Goal: Information Seeking & Learning: Learn about a topic

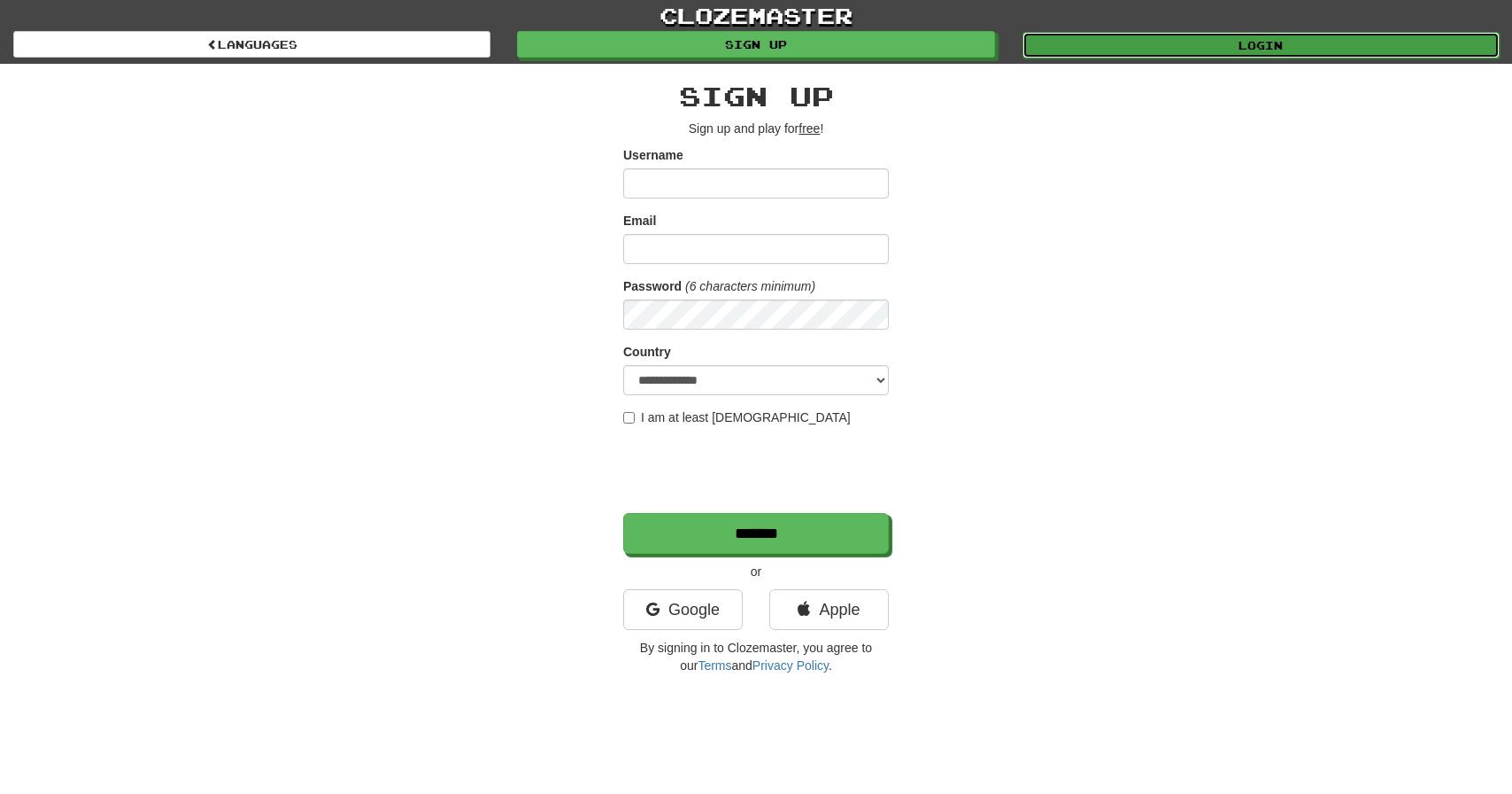
click at [1272, 46] on link "Login" at bounding box center [1261, 45] width 477 height 27
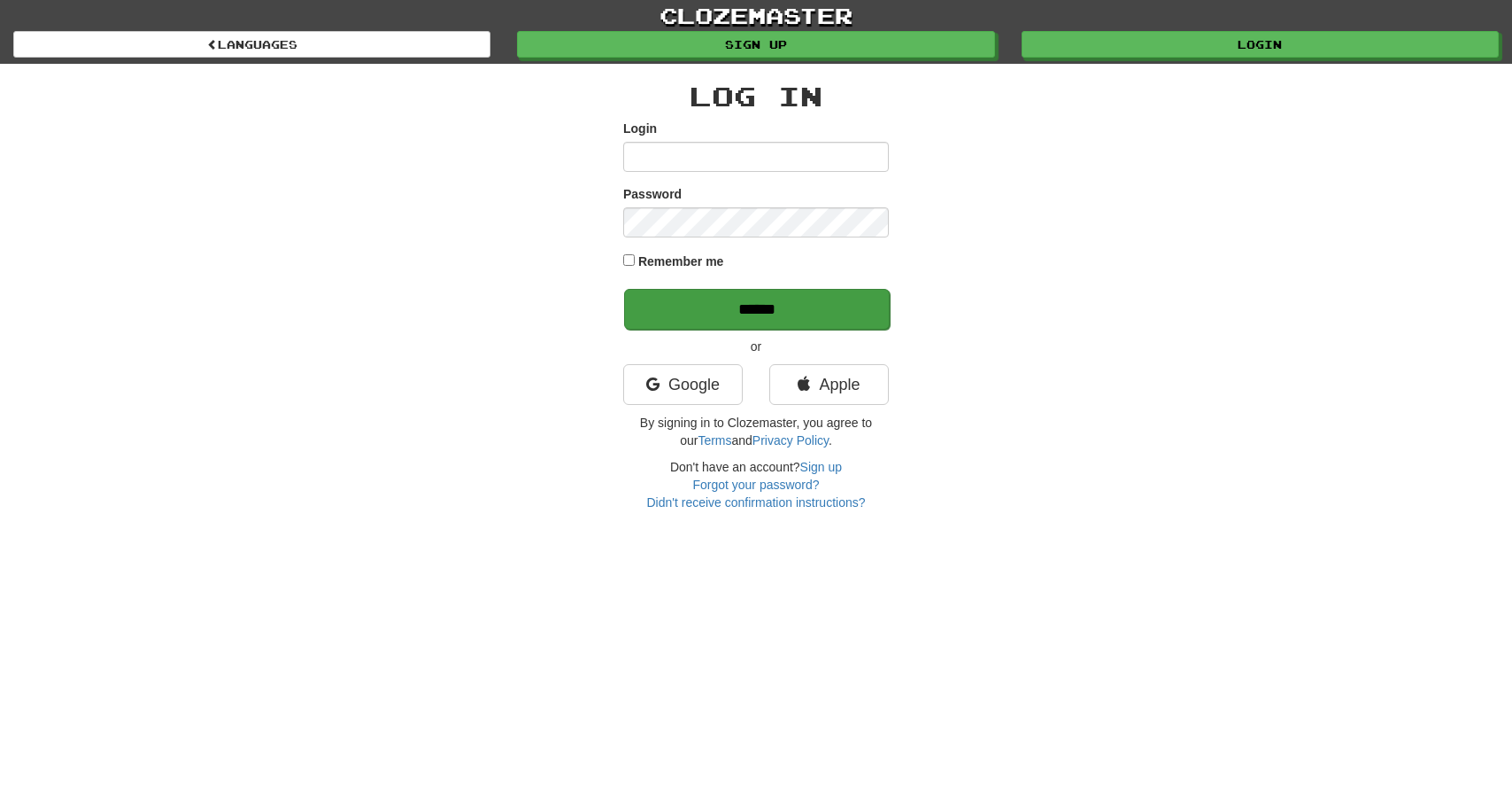
type input "**********"
click at [738, 303] on input "******" at bounding box center [756, 309] width 265 height 41
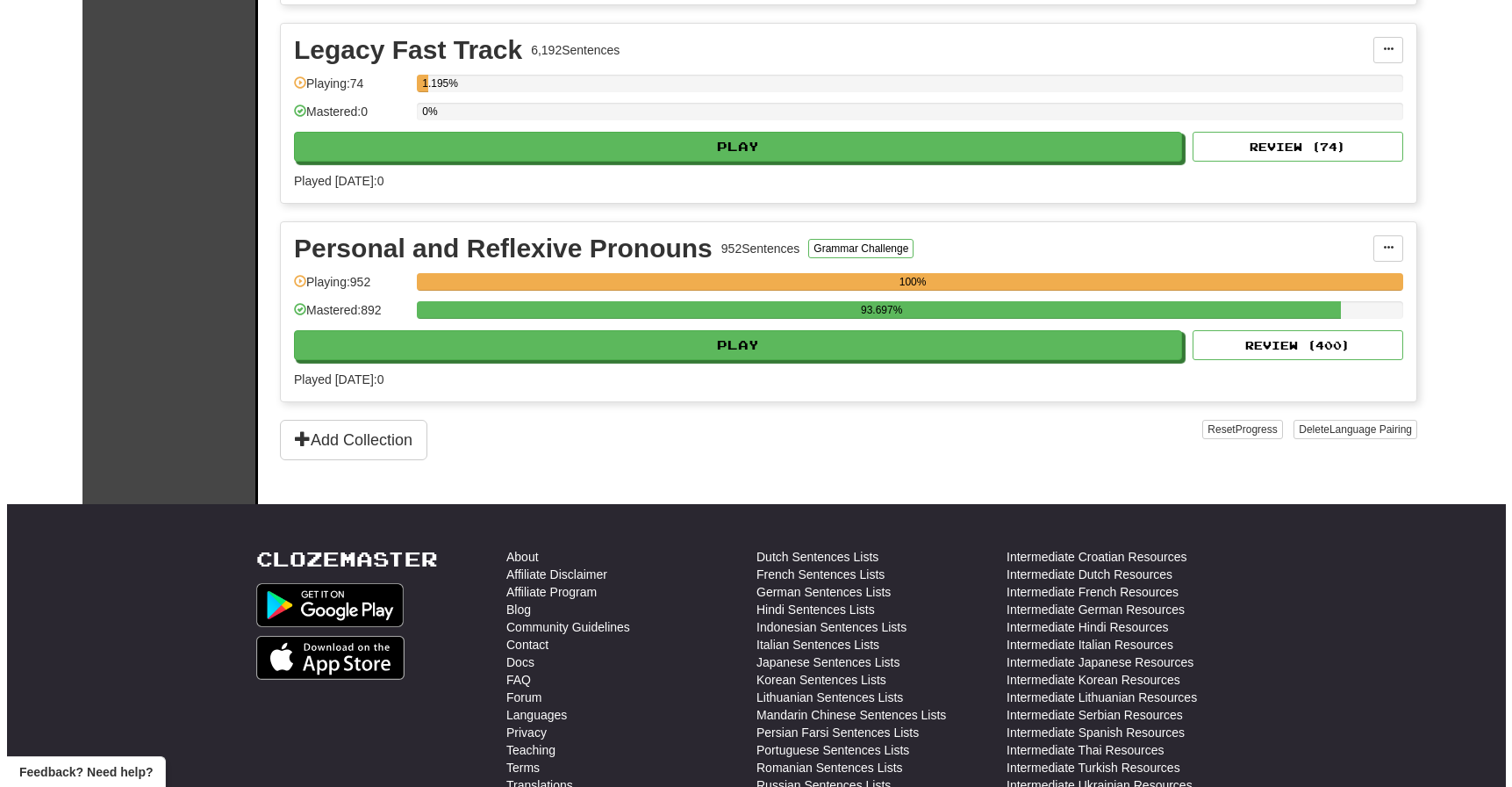
scroll to position [615, 0]
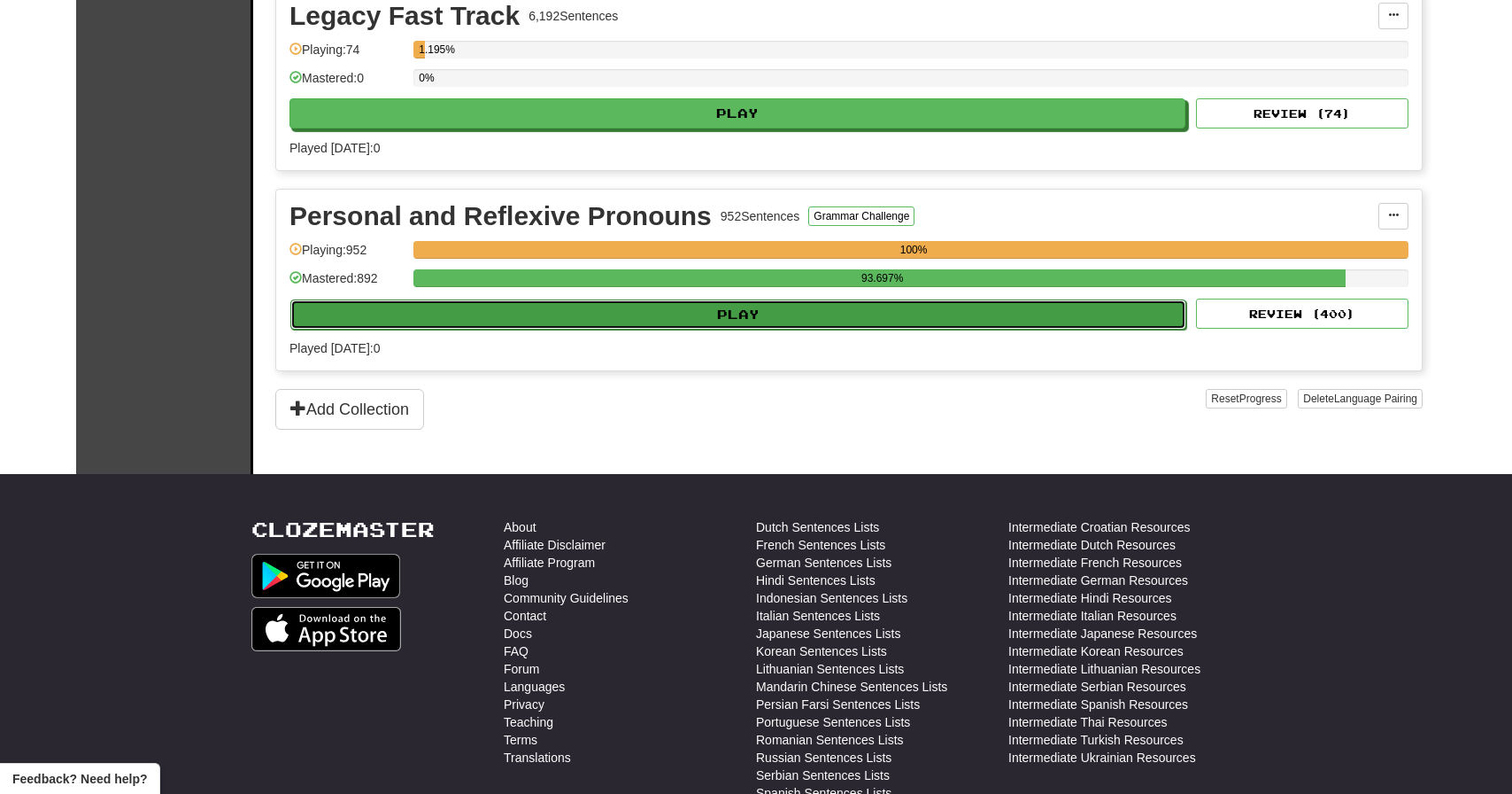
click at [826, 313] on button "Play" at bounding box center [737, 315] width 896 height 31
select select "**"
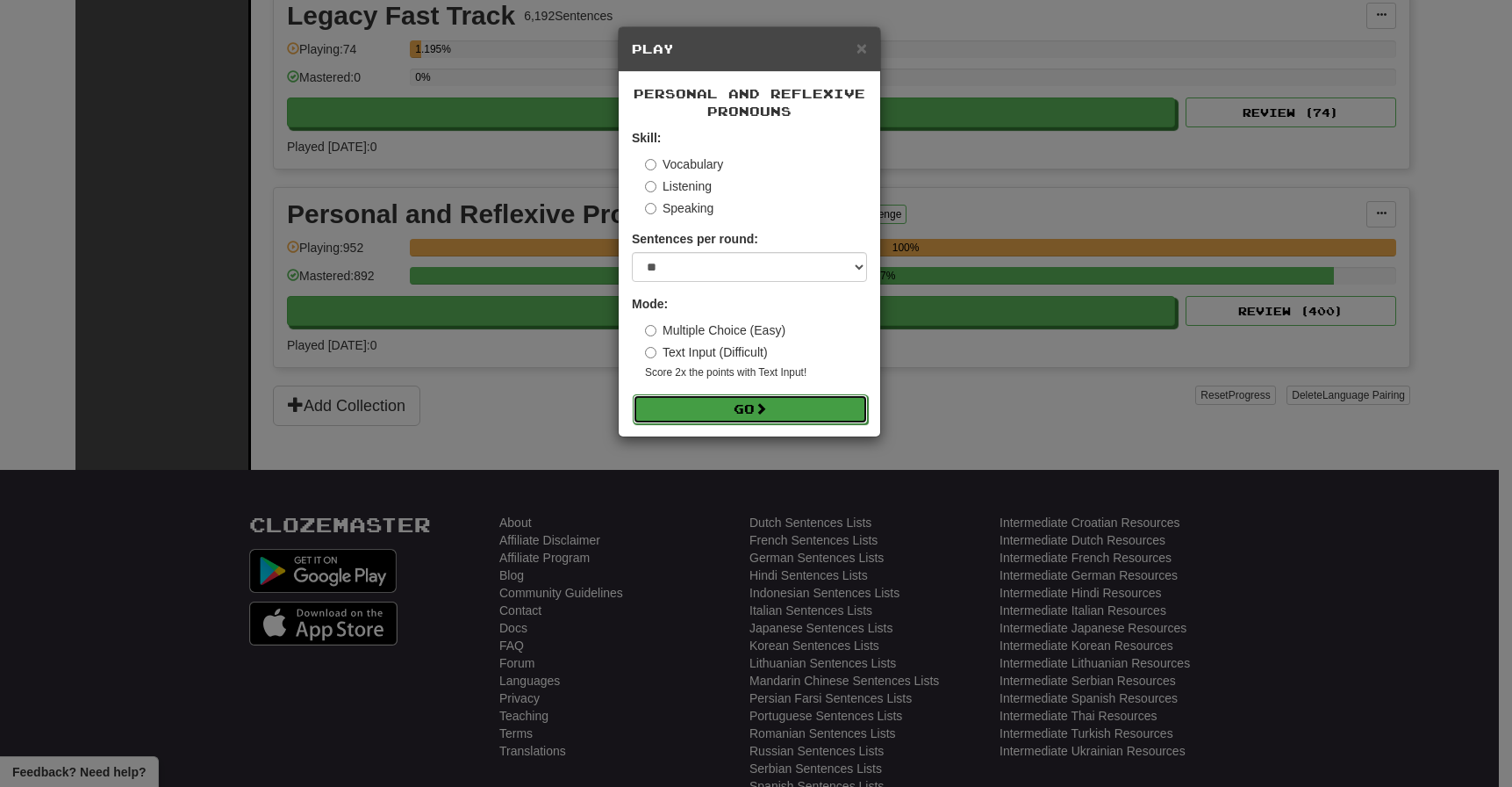
click at [758, 402] on button "Go" at bounding box center [750, 410] width 235 height 30
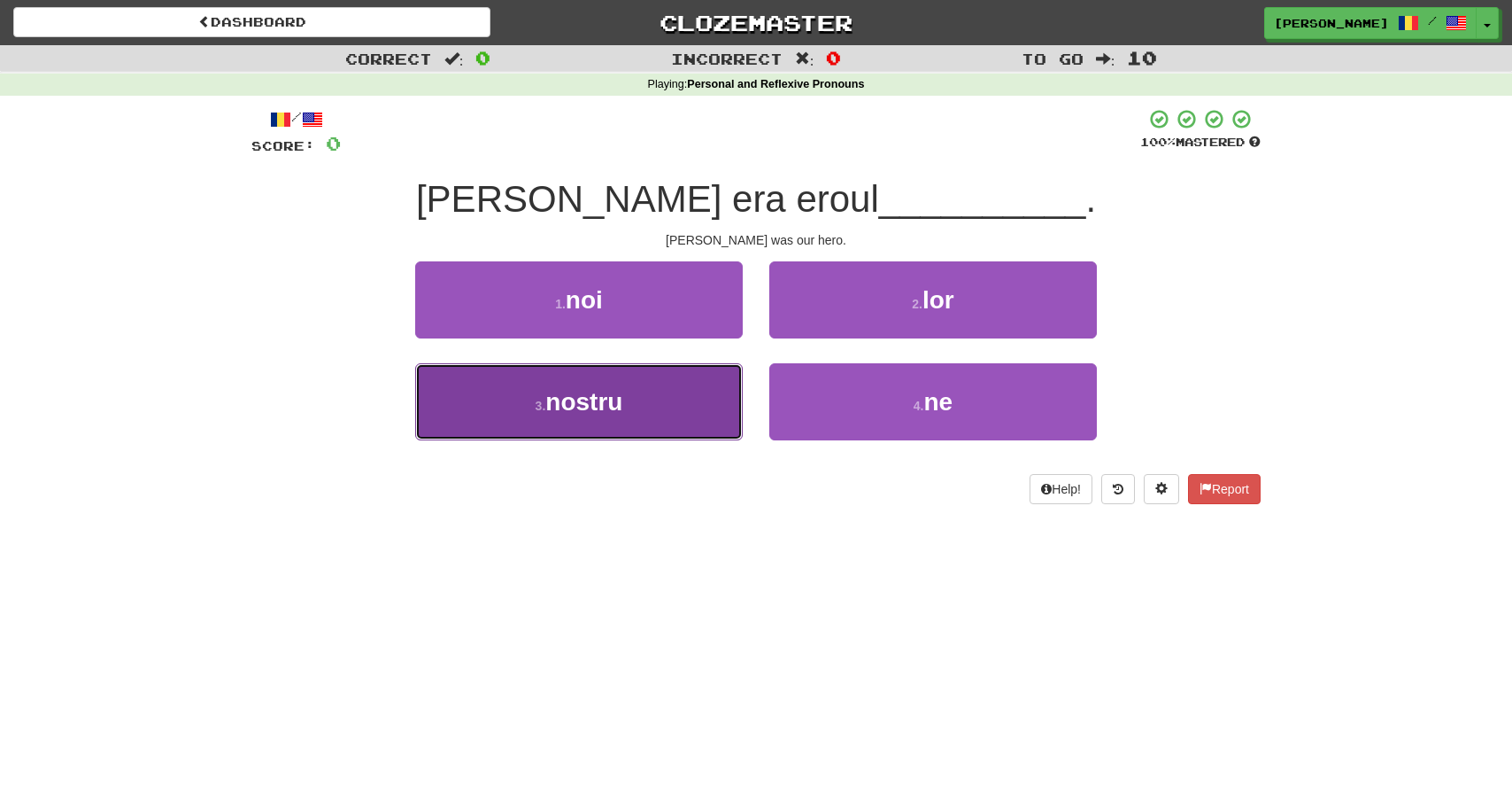
click at [684, 408] on button "3 . nostru" at bounding box center [578, 402] width 327 height 77
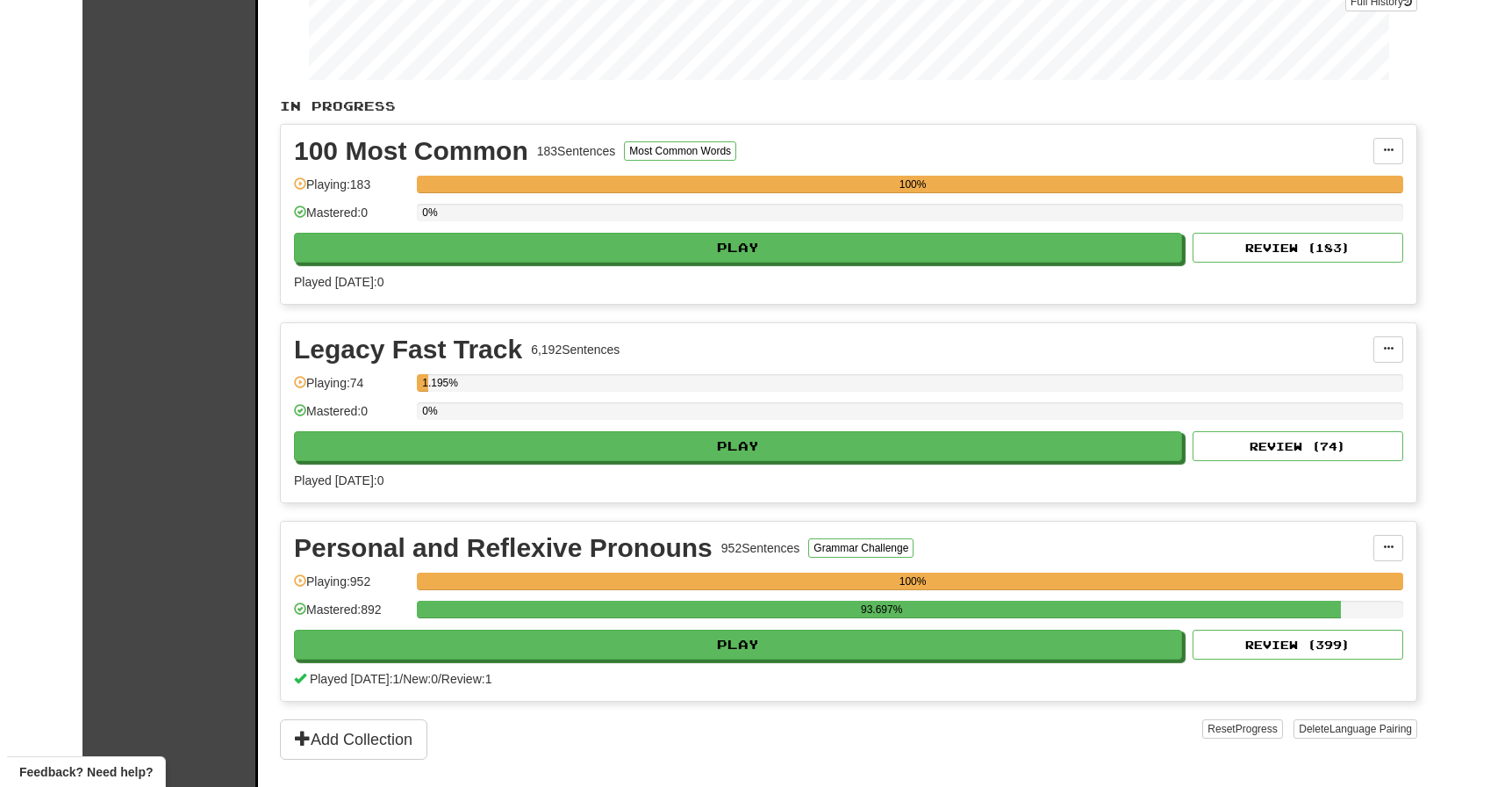
scroll to position [410, 0]
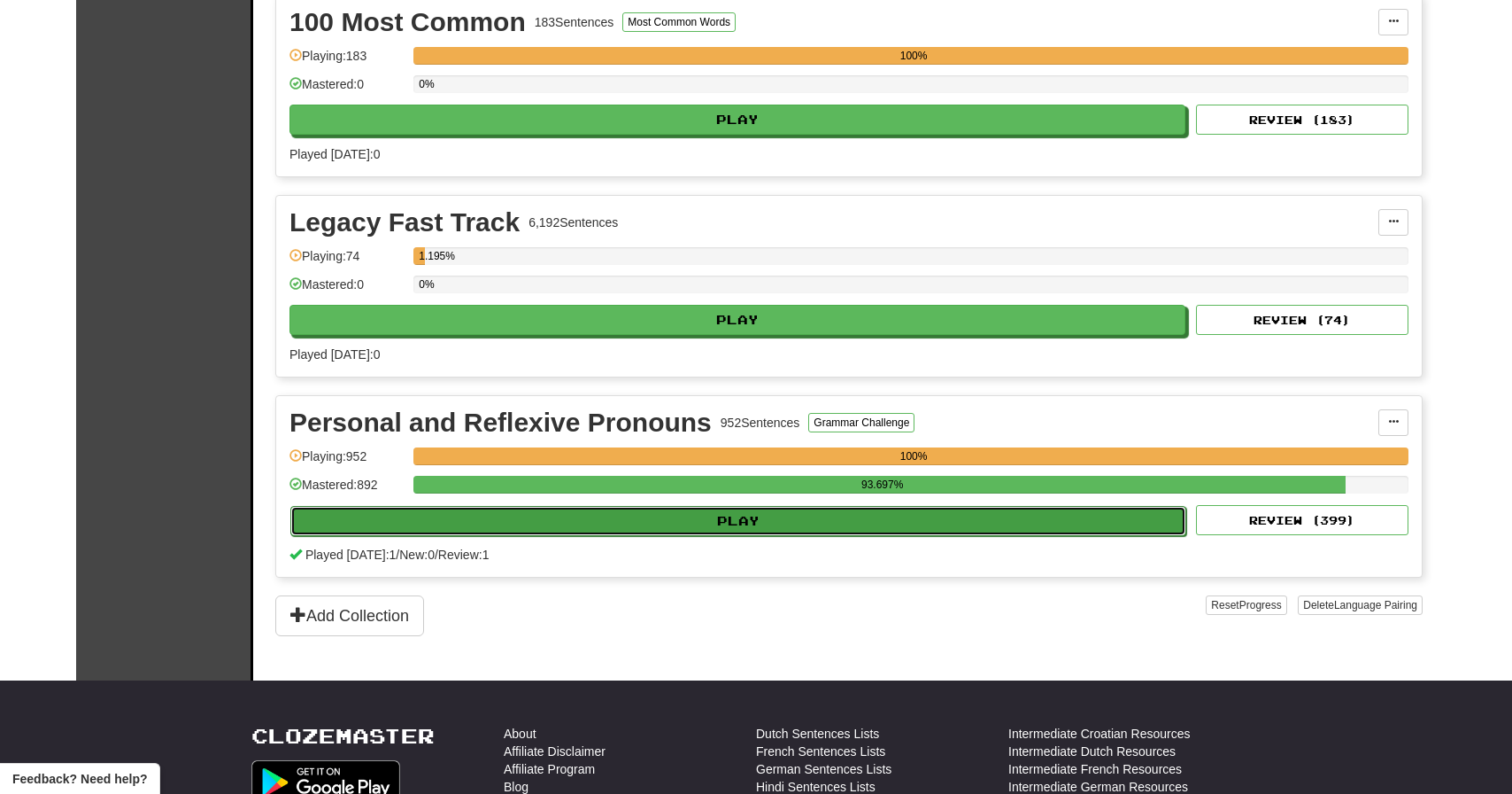
click at [987, 524] on button "Play" at bounding box center [737, 521] width 896 height 31
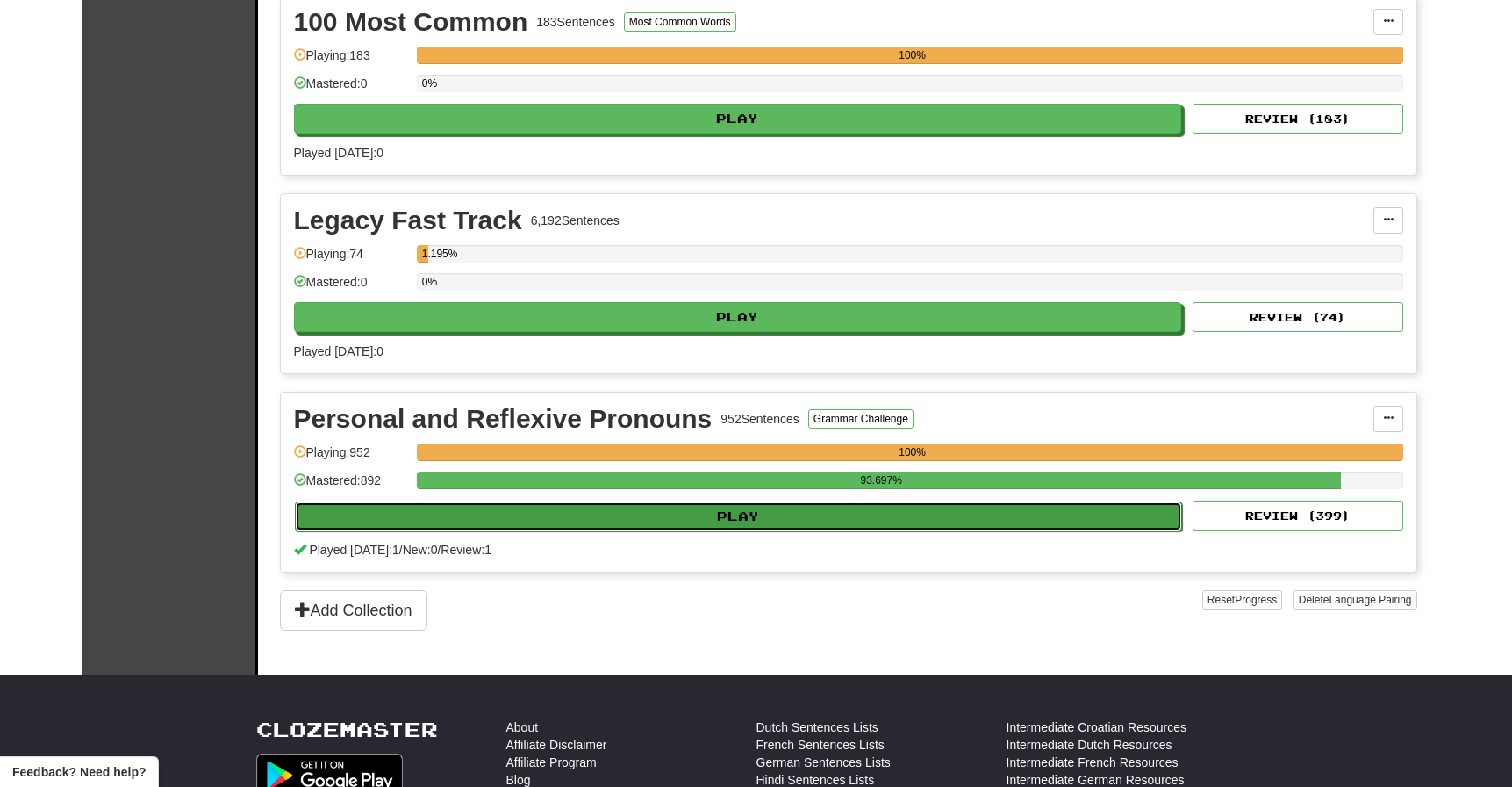
select select "**"
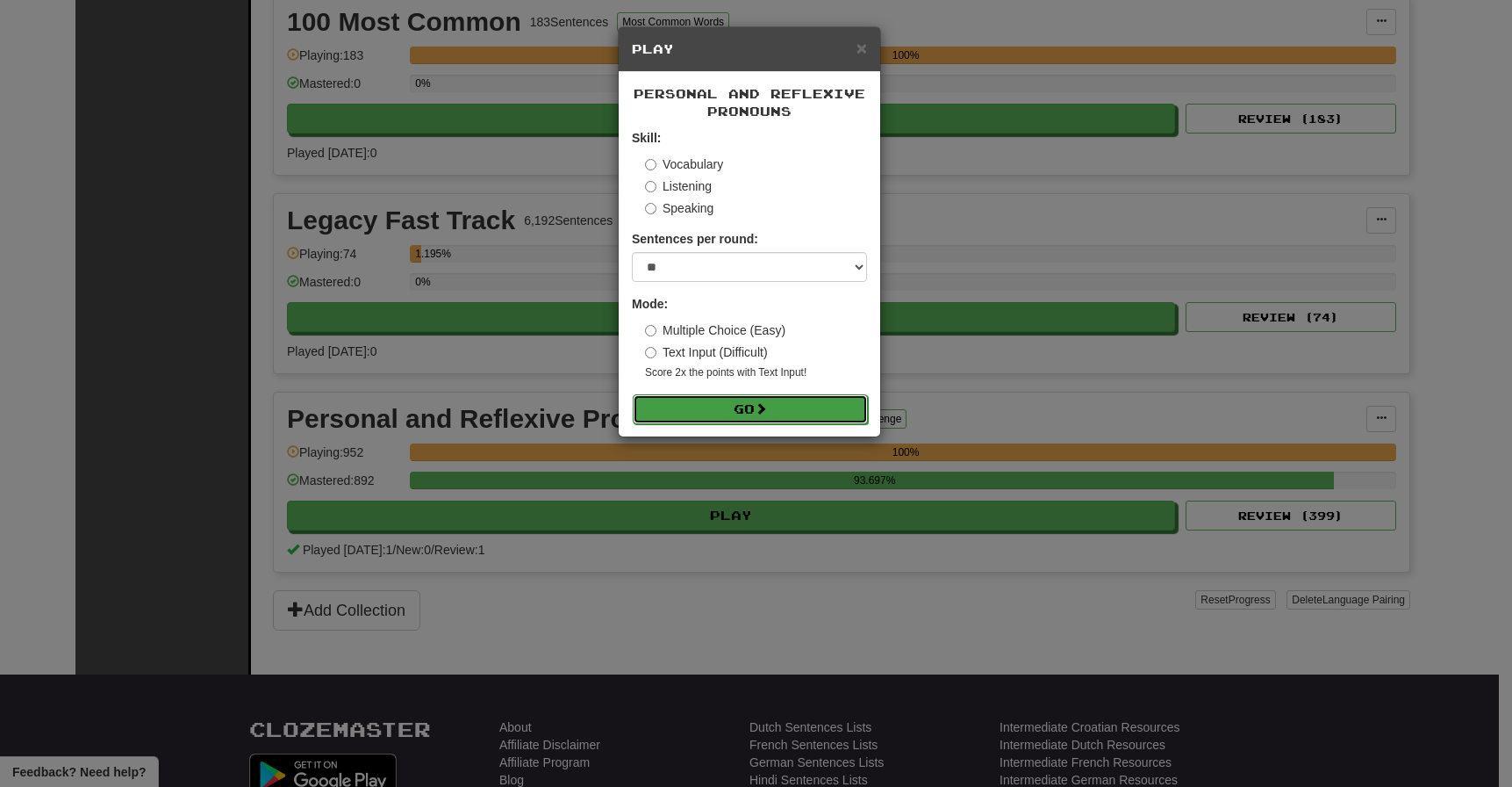
click at [716, 401] on button "Go" at bounding box center [750, 410] width 235 height 30
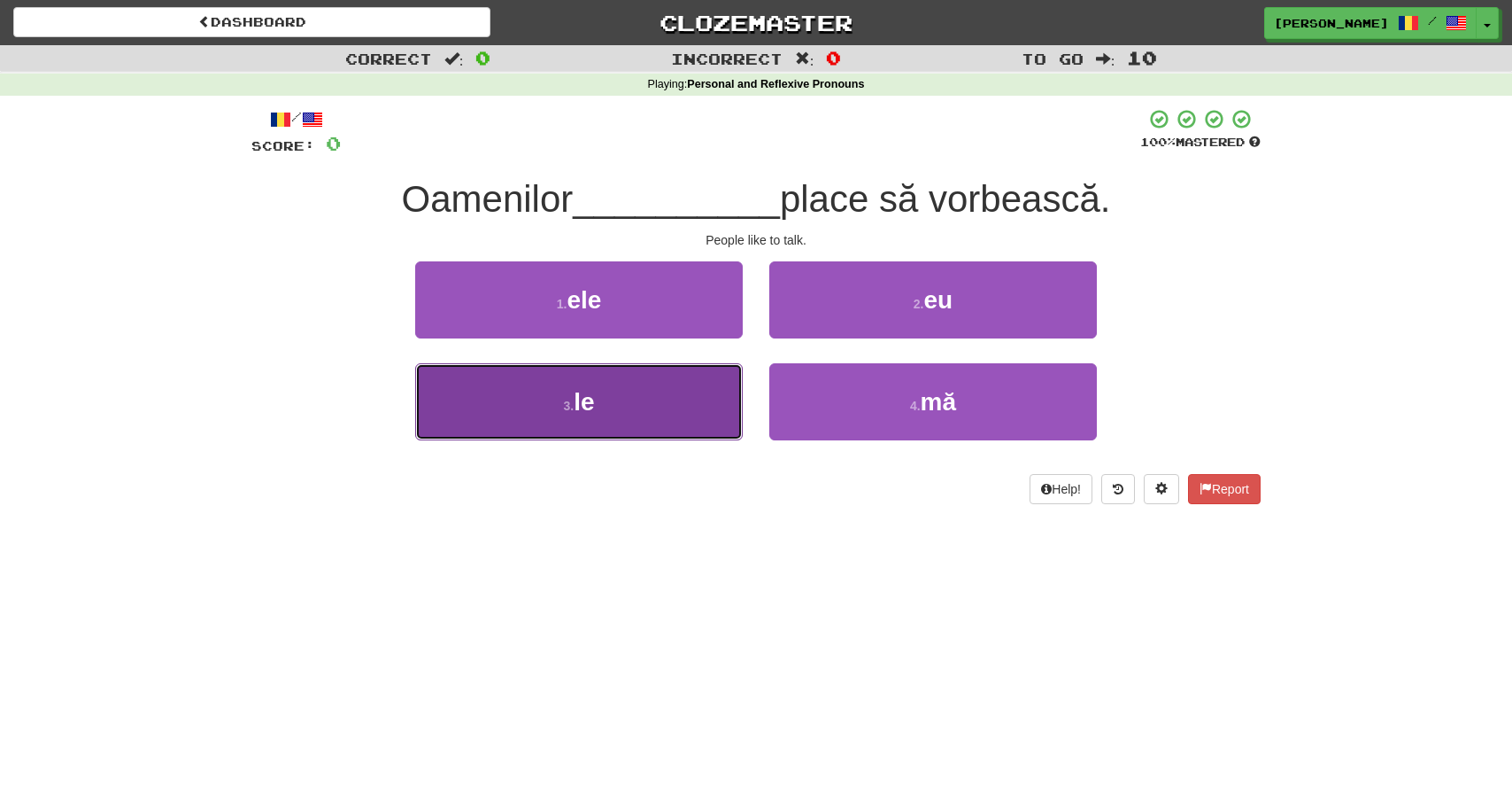
click at [635, 394] on button "3 . le" at bounding box center [578, 402] width 327 height 77
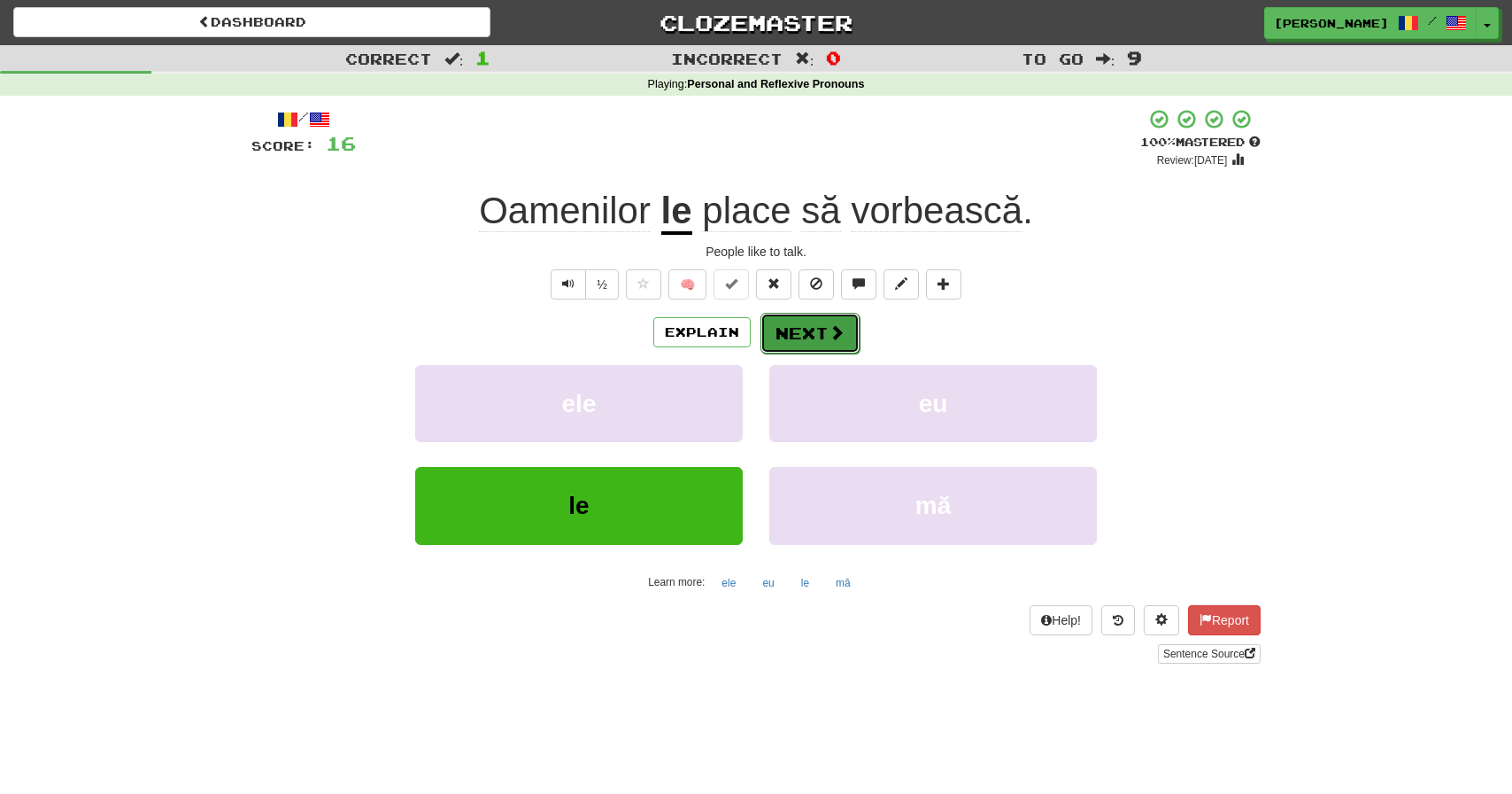
click at [817, 332] on button "Next" at bounding box center [810, 333] width 99 height 41
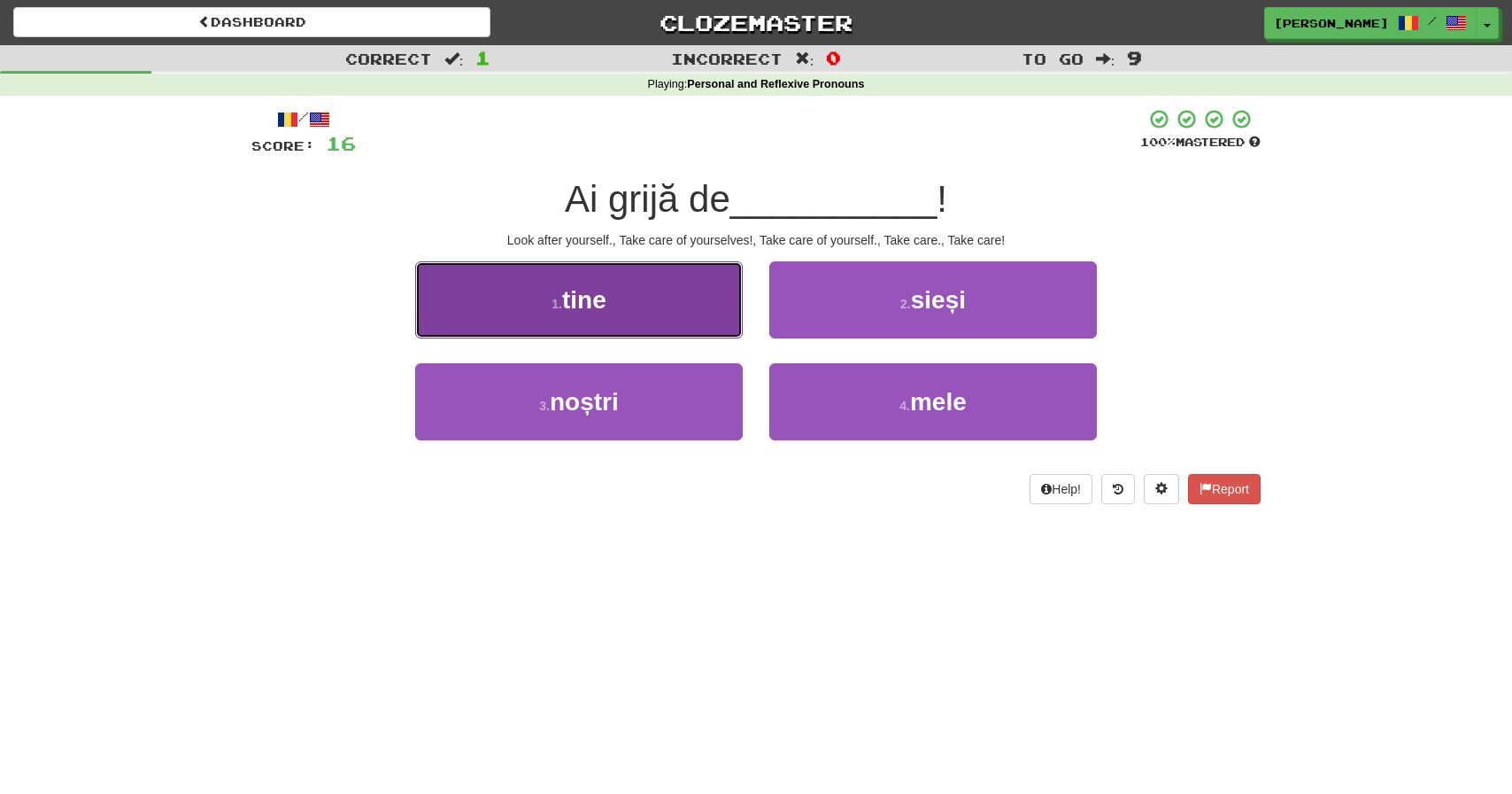
click at [607, 286] on span "tine" at bounding box center [584, 300] width 44 height 28
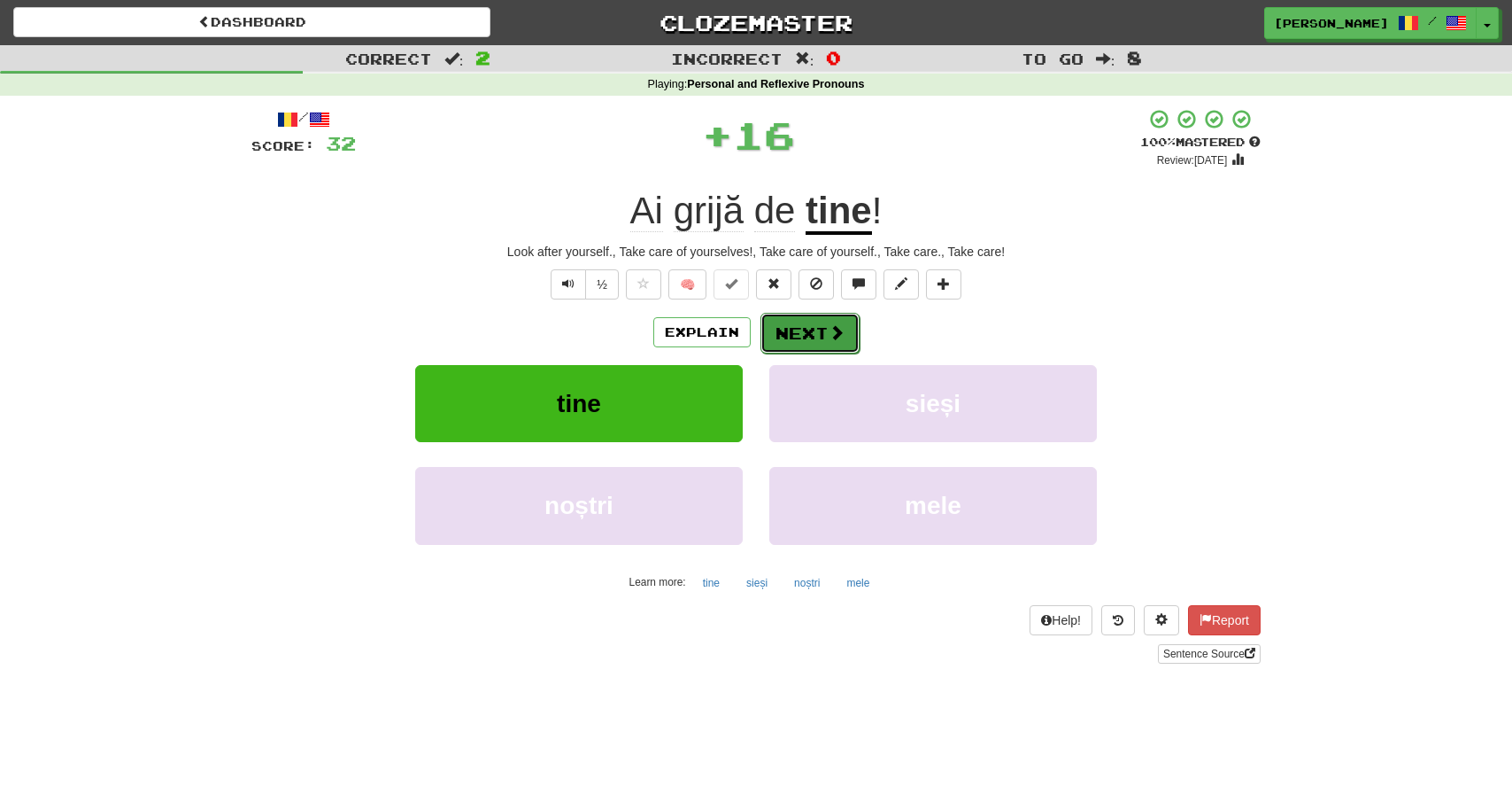
click at [825, 325] on button "Next" at bounding box center [810, 333] width 99 height 41
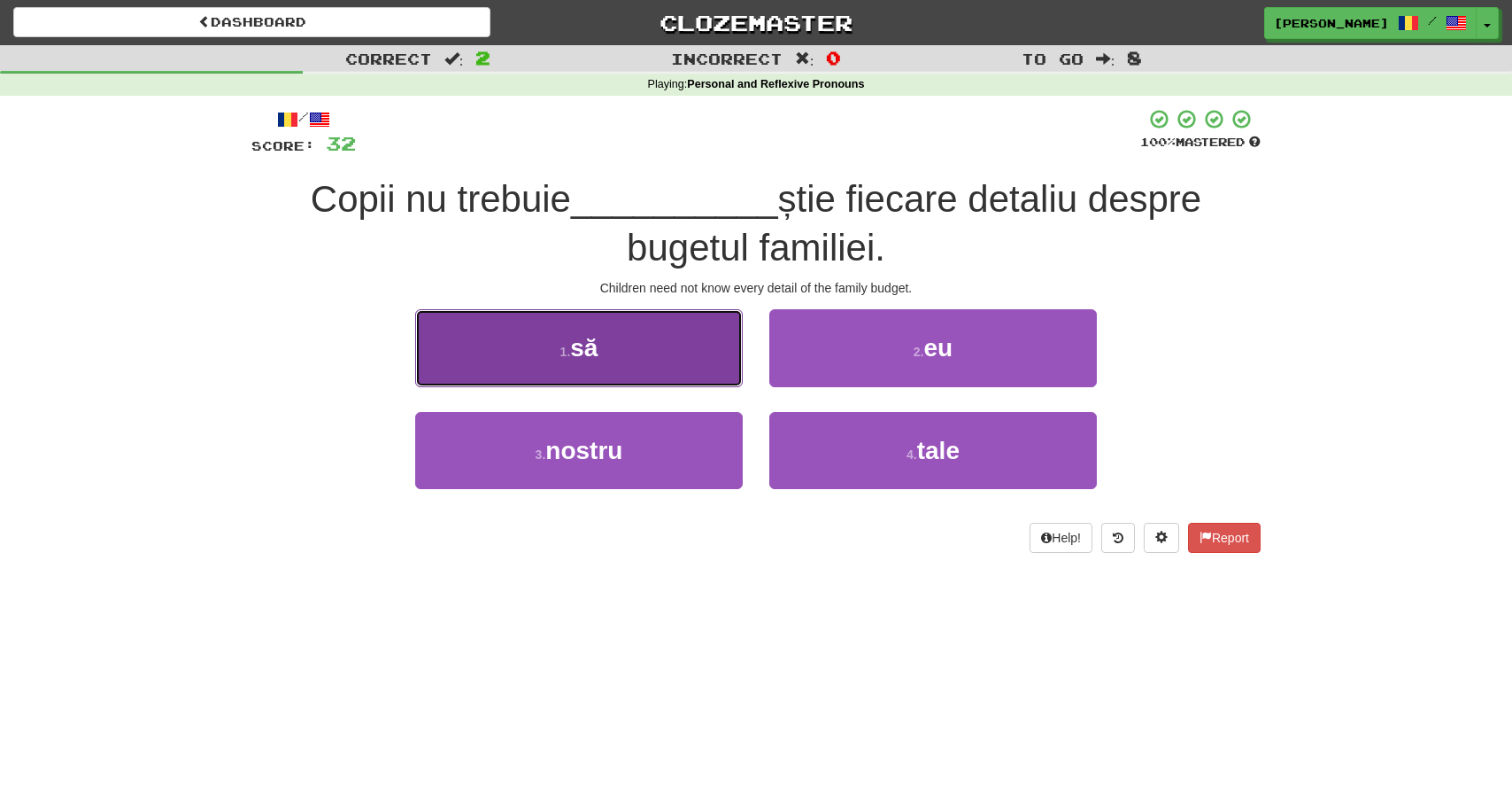
click at [652, 341] on button "1 . să" at bounding box center [578, 347] width 327 height 77
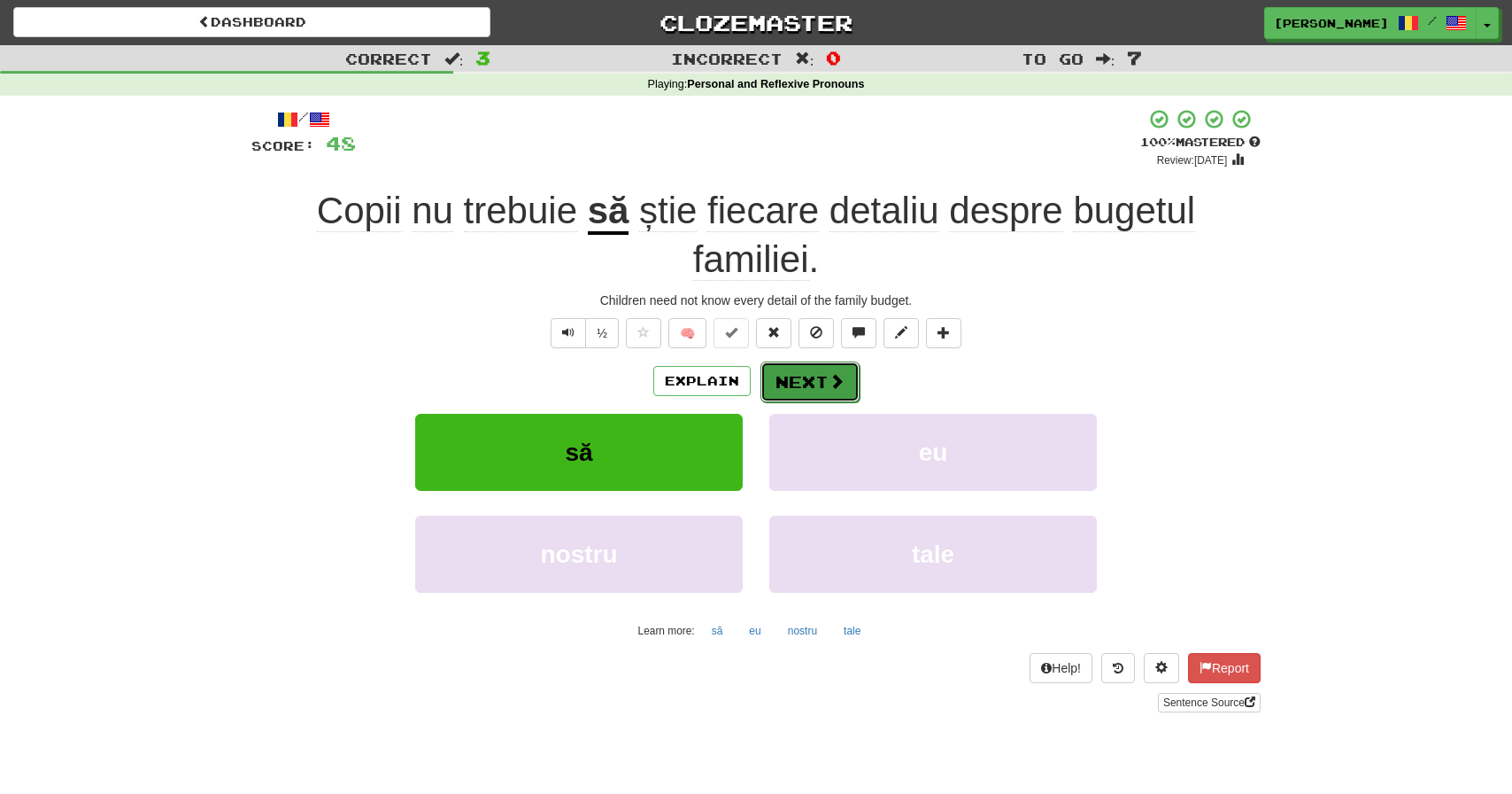
click at [820, 382] on button "Next" at bounding box center [810, 382] width 99 height 41
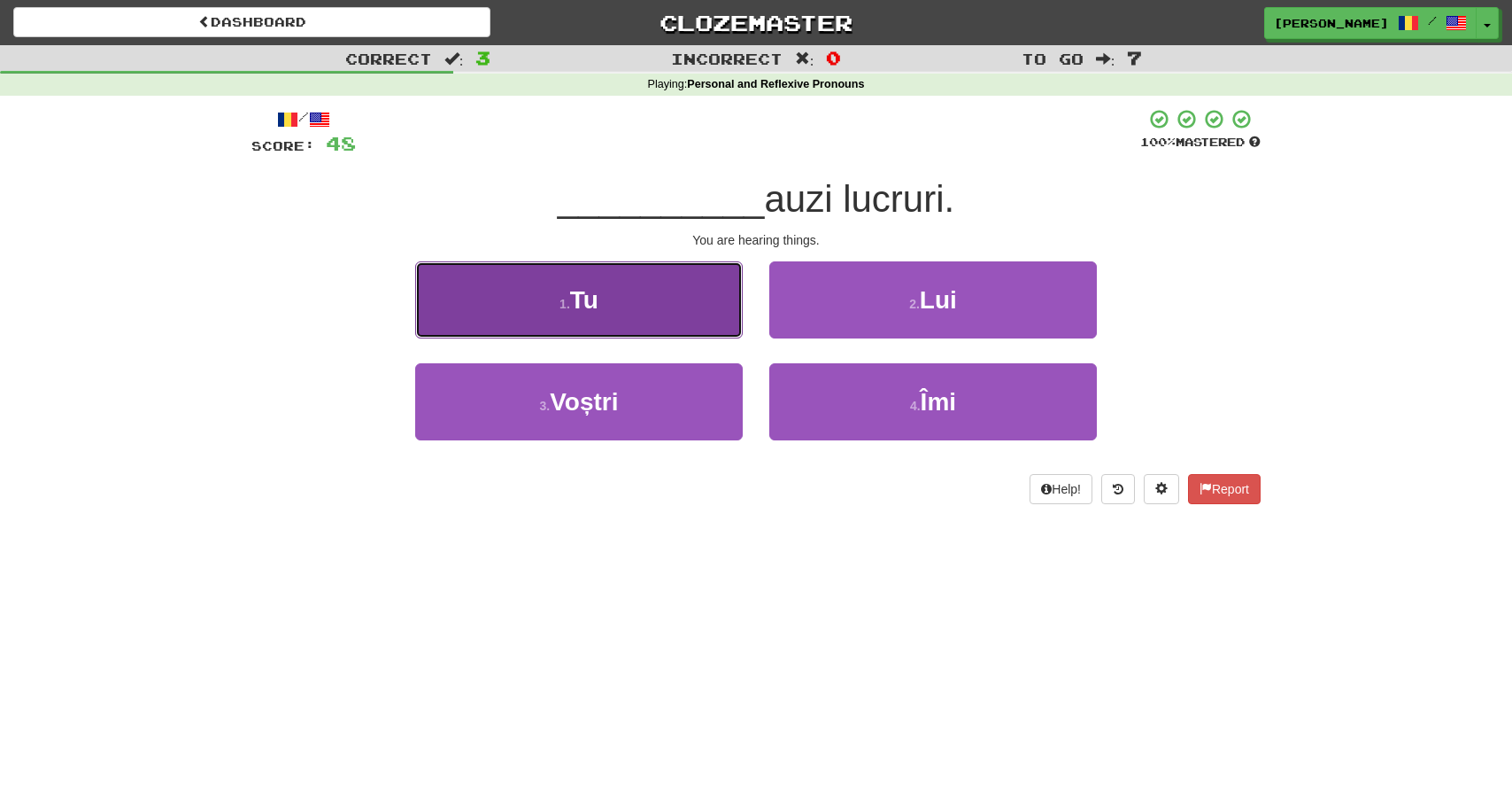
click at [606, 302] on button "1 . Tu" at bounding box center [578, 300] width 327 height 77
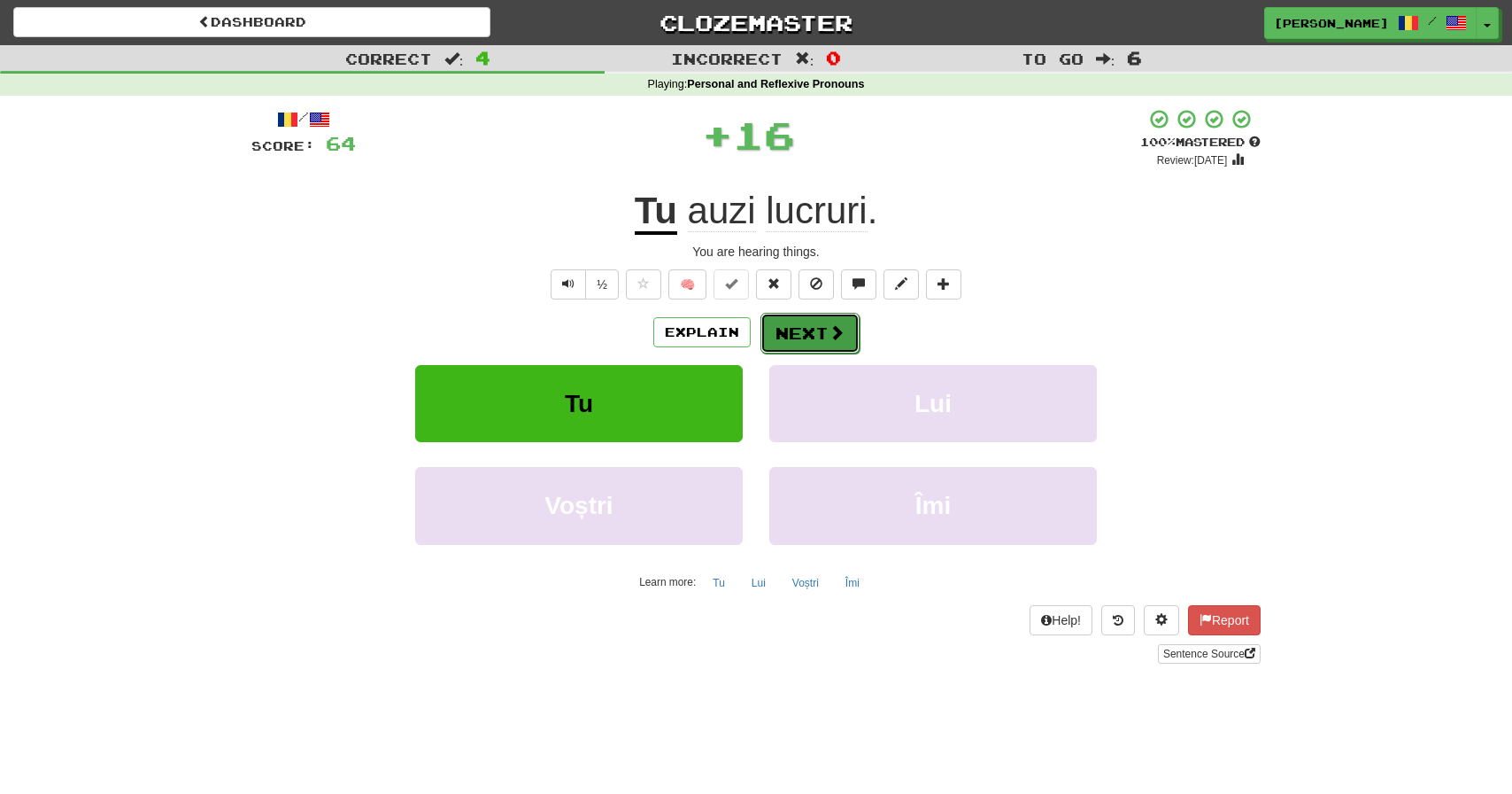
click at [804, 335] on button "Next" at bounding box center [810, 333] width 99 height 41
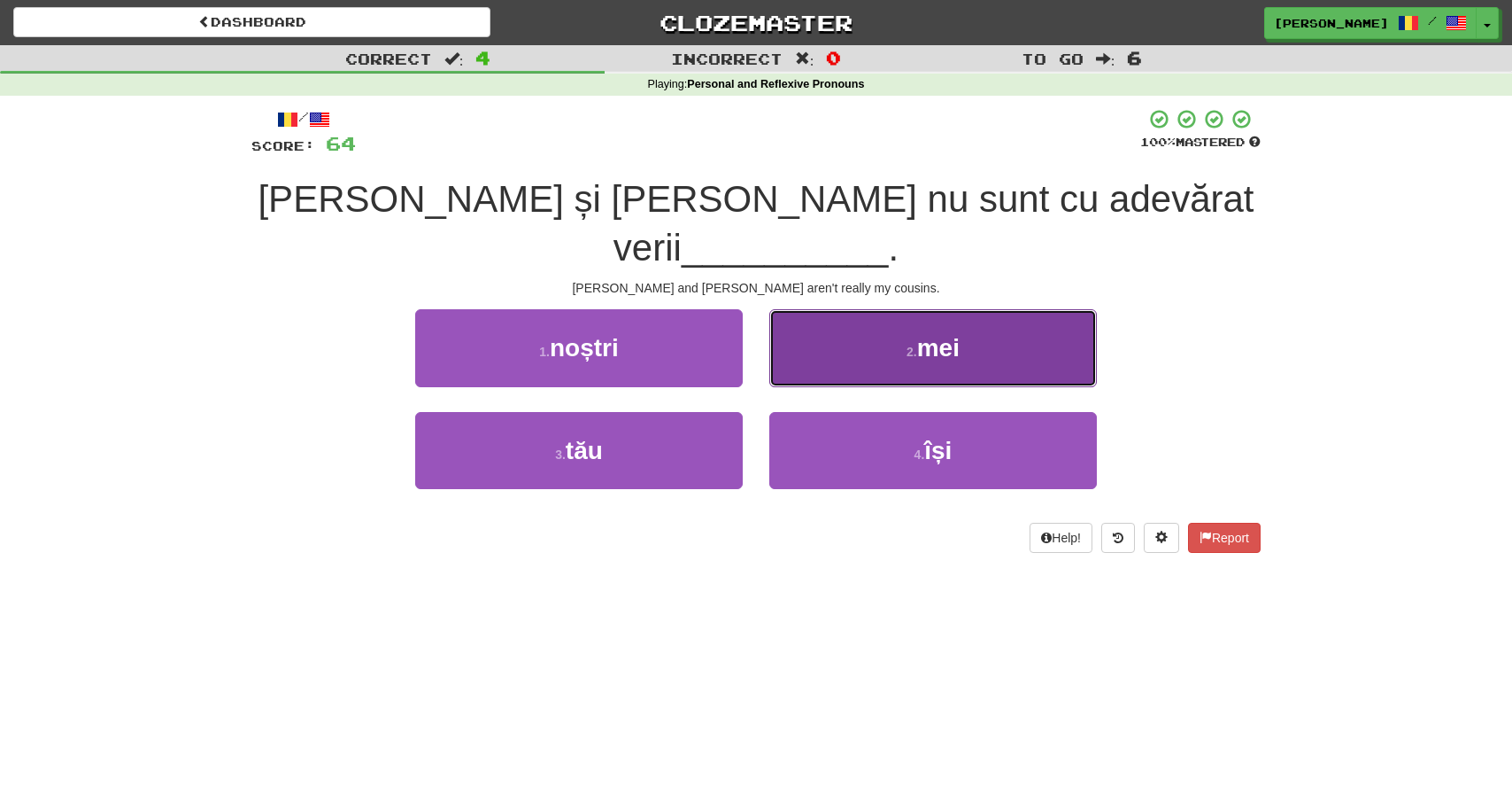
click at [945, 334] on span "mei" at bounding box center [938, 347] width 43 height 28
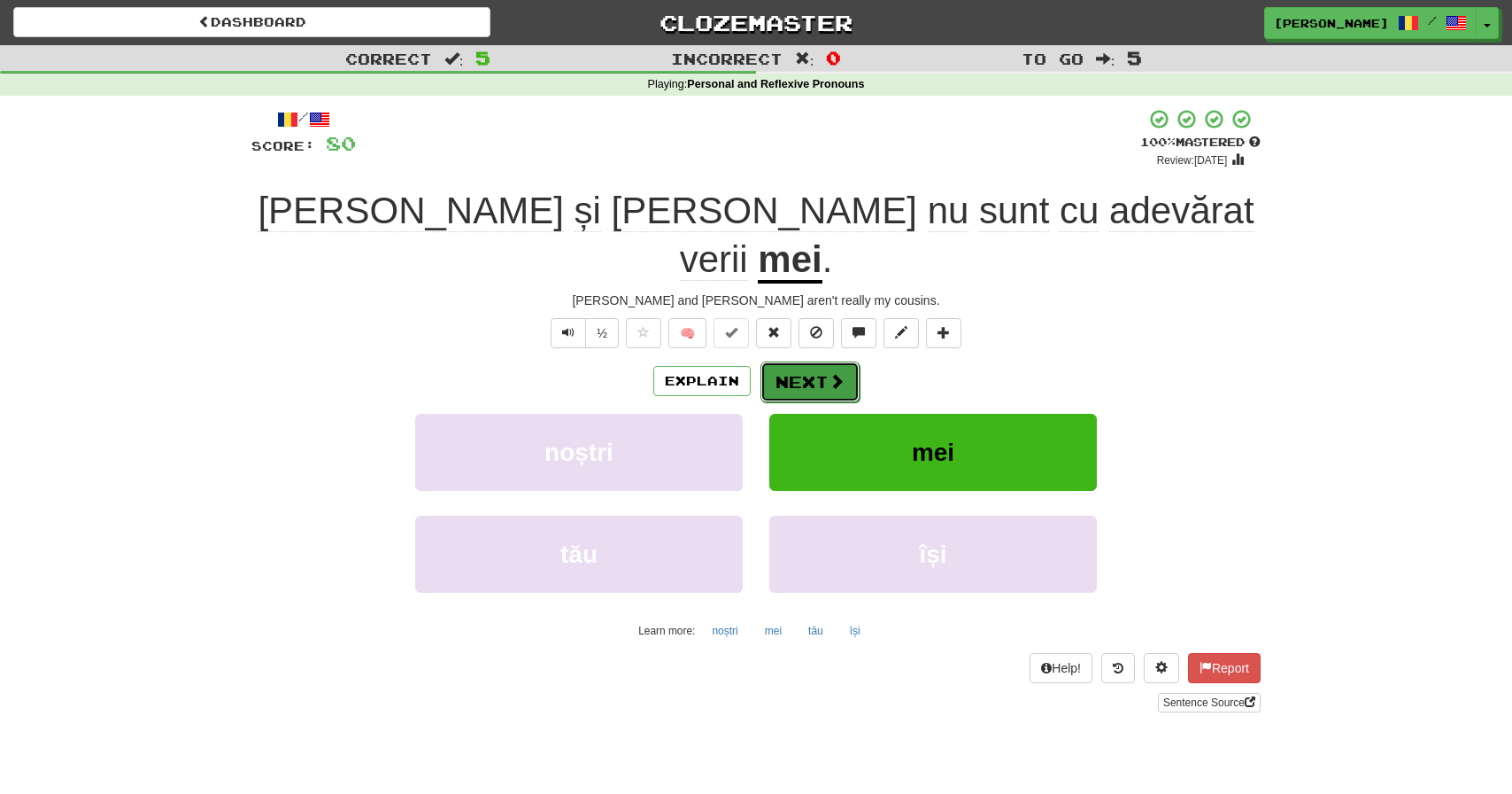
click at [807, 362] on button "Next" at bounding box center [810, 382] width 99 height 41
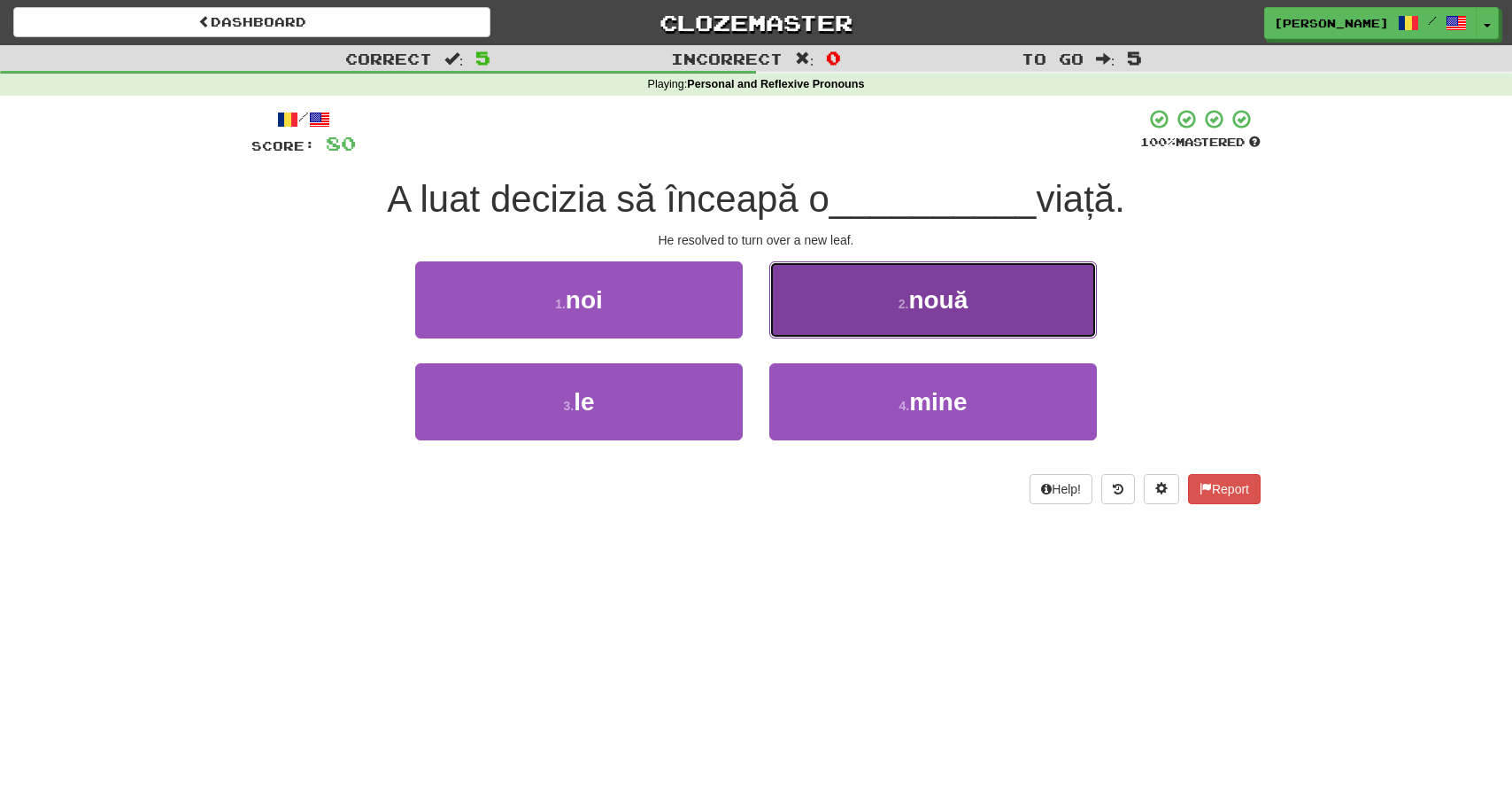
click at [956, 282] on button "2 . nouă" at bounding box center [932, 300] width 327 height 77
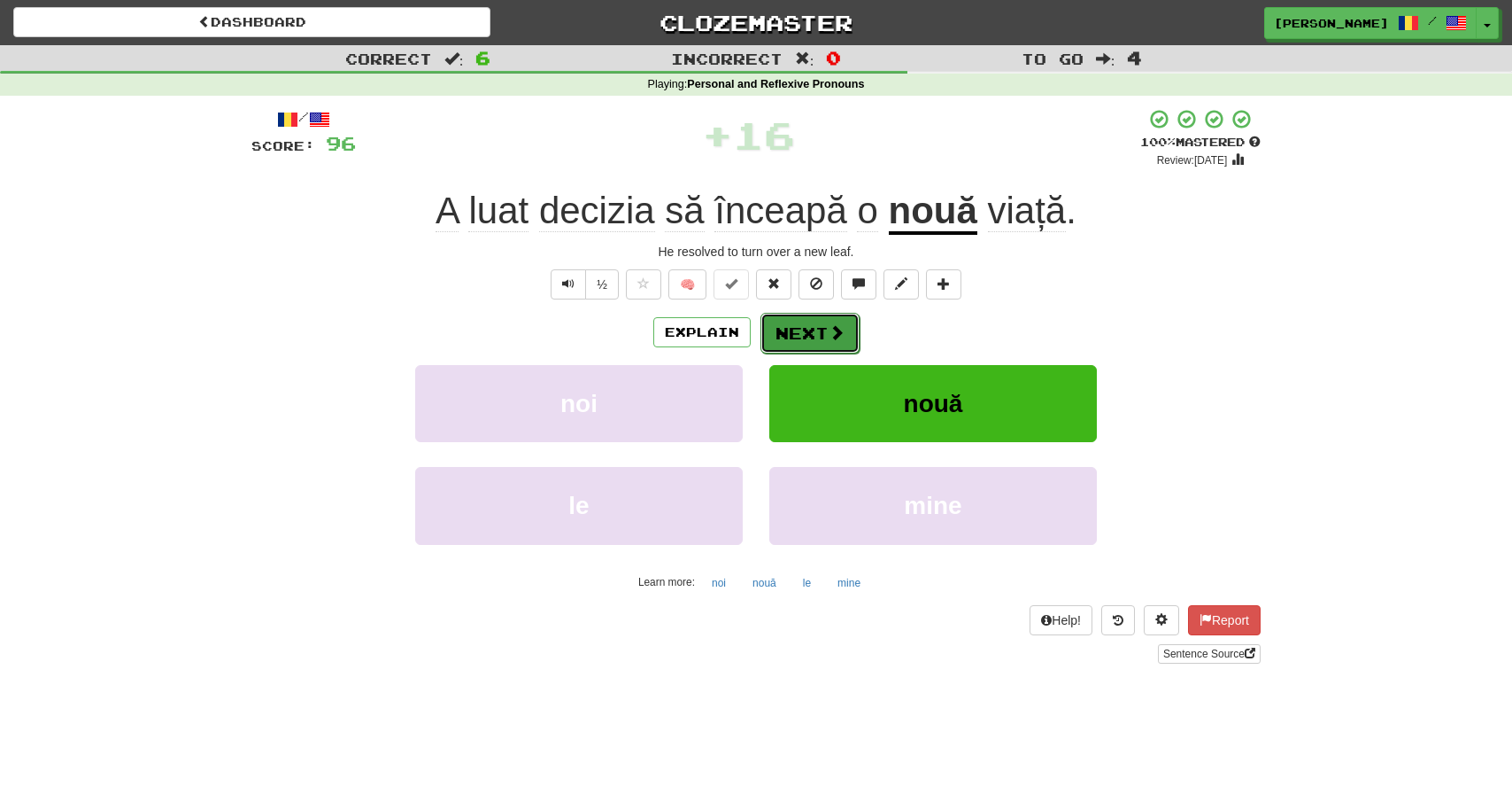
click at [824, 324] on button "Next" at bounding box center [810, 333] width 99 height 41
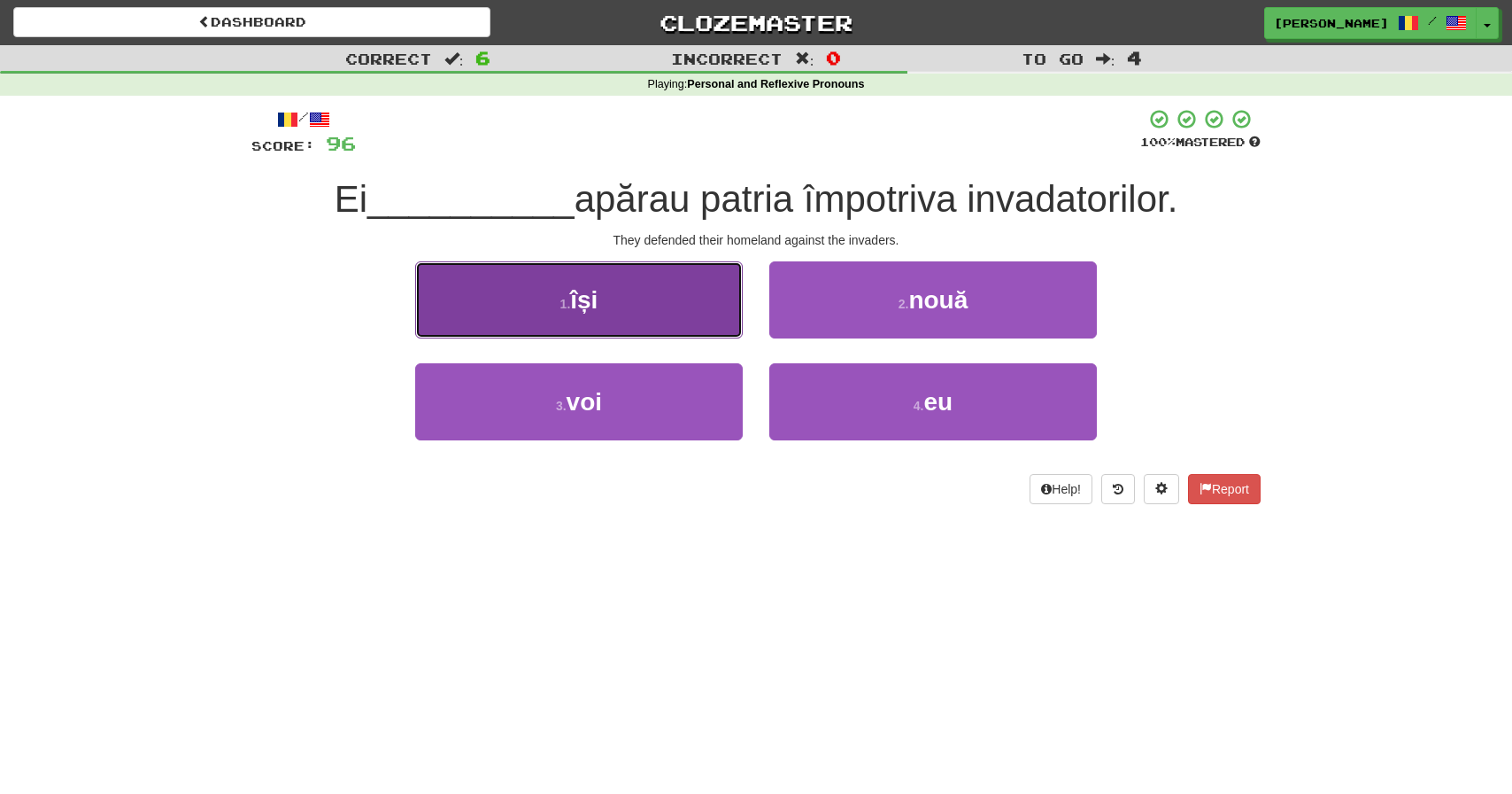
click at [572, 299] on span "își" at bounding box center [584, 300] width 28 height 28
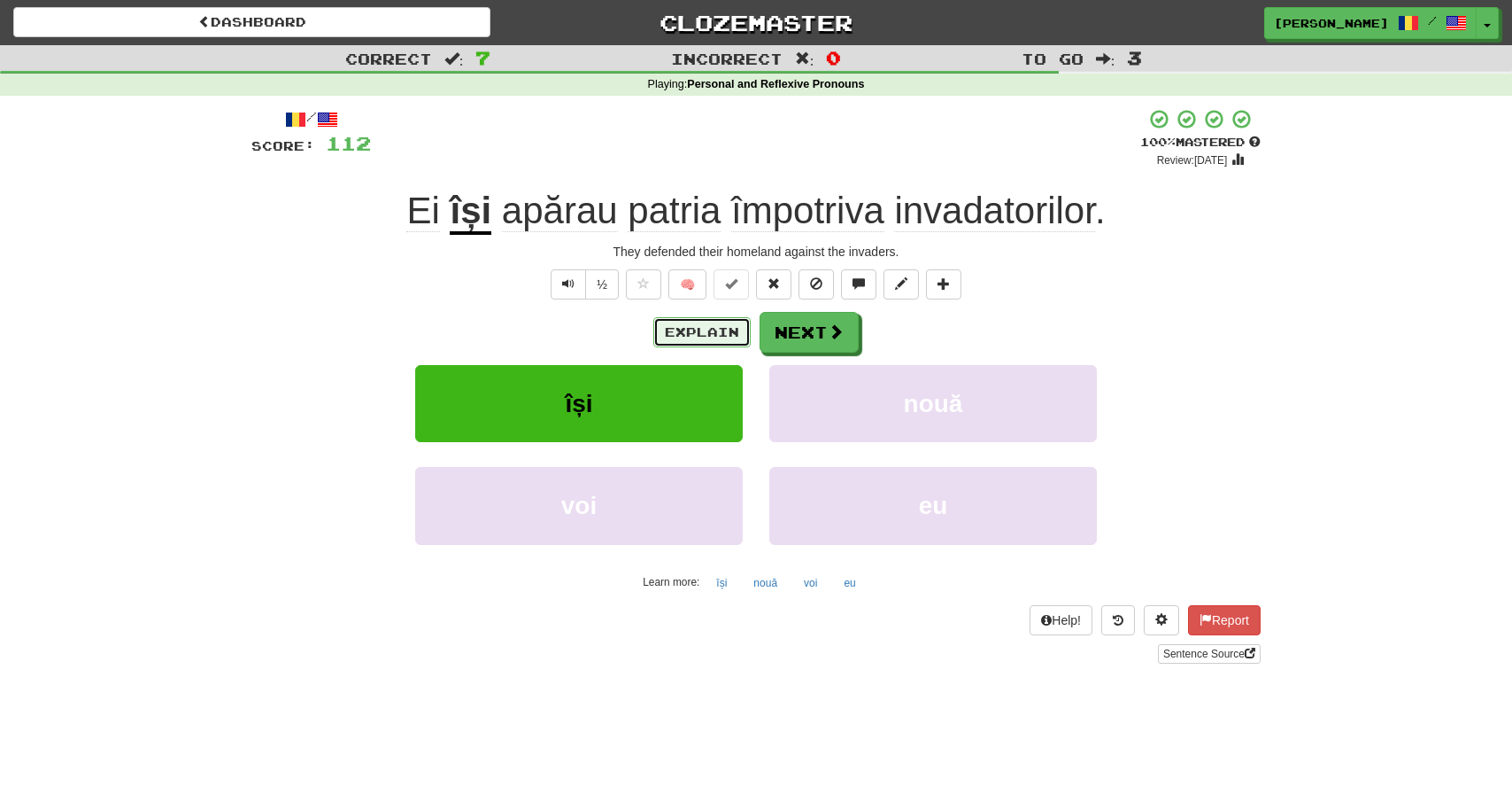
click at [712, 324] on button "Explain" at bounding box center [702, 332] width 97 height 31
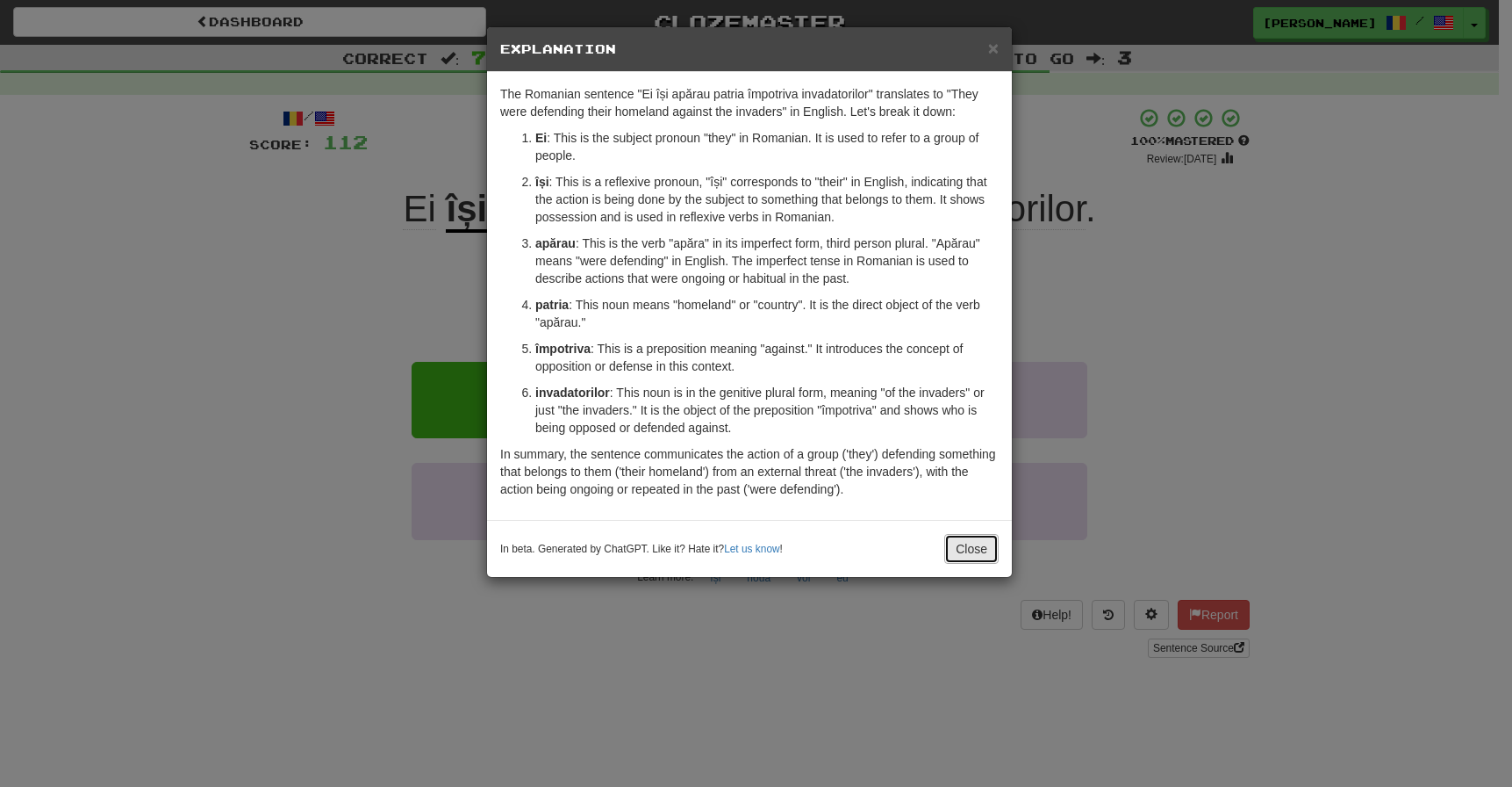
click at [982, 545] on button "Close" at bounding box center [972, 549] width 55 height 30
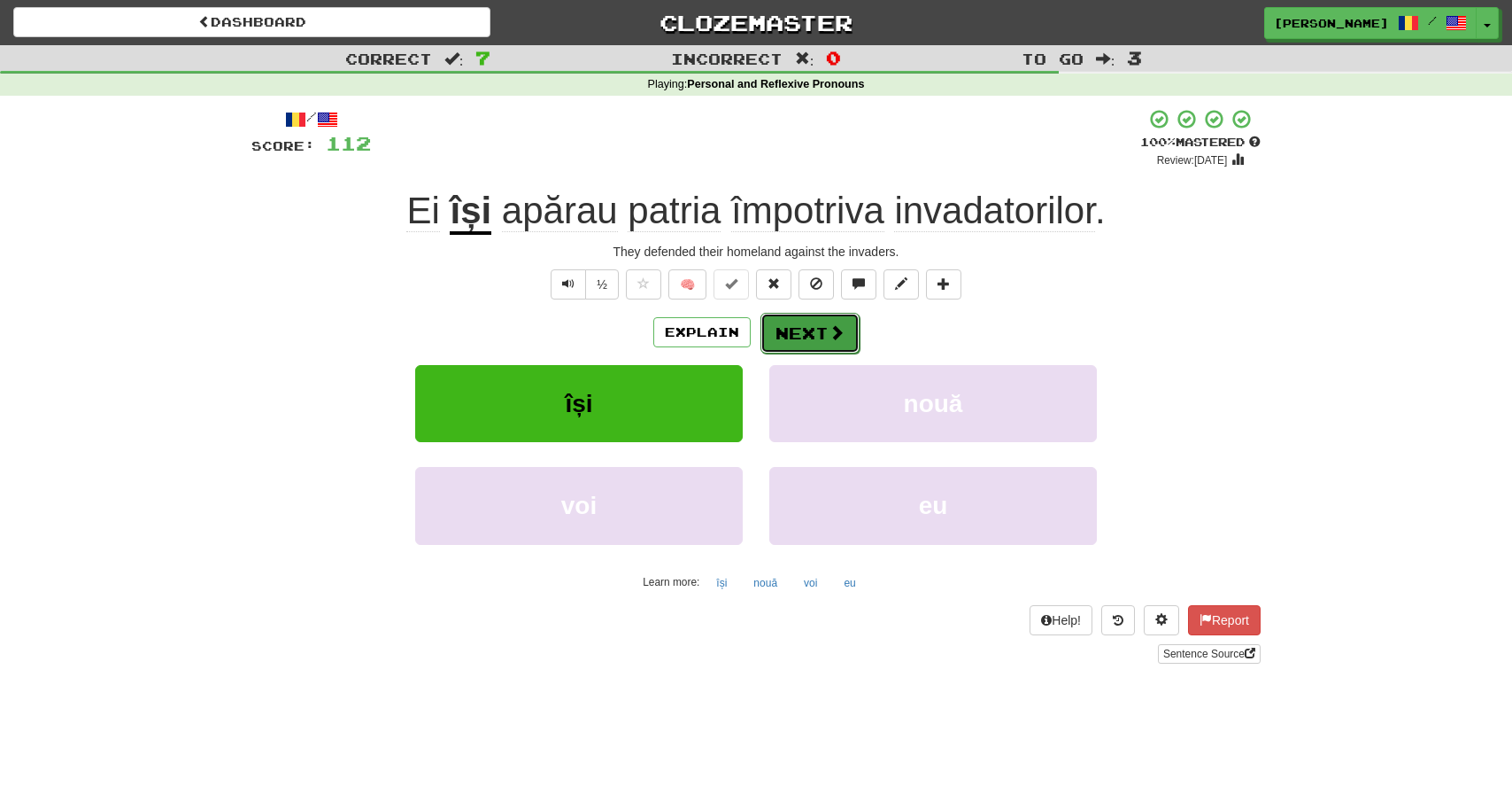
click at [817, 333] on button "Next" at bounding box center [810, 333] width 99 height 41
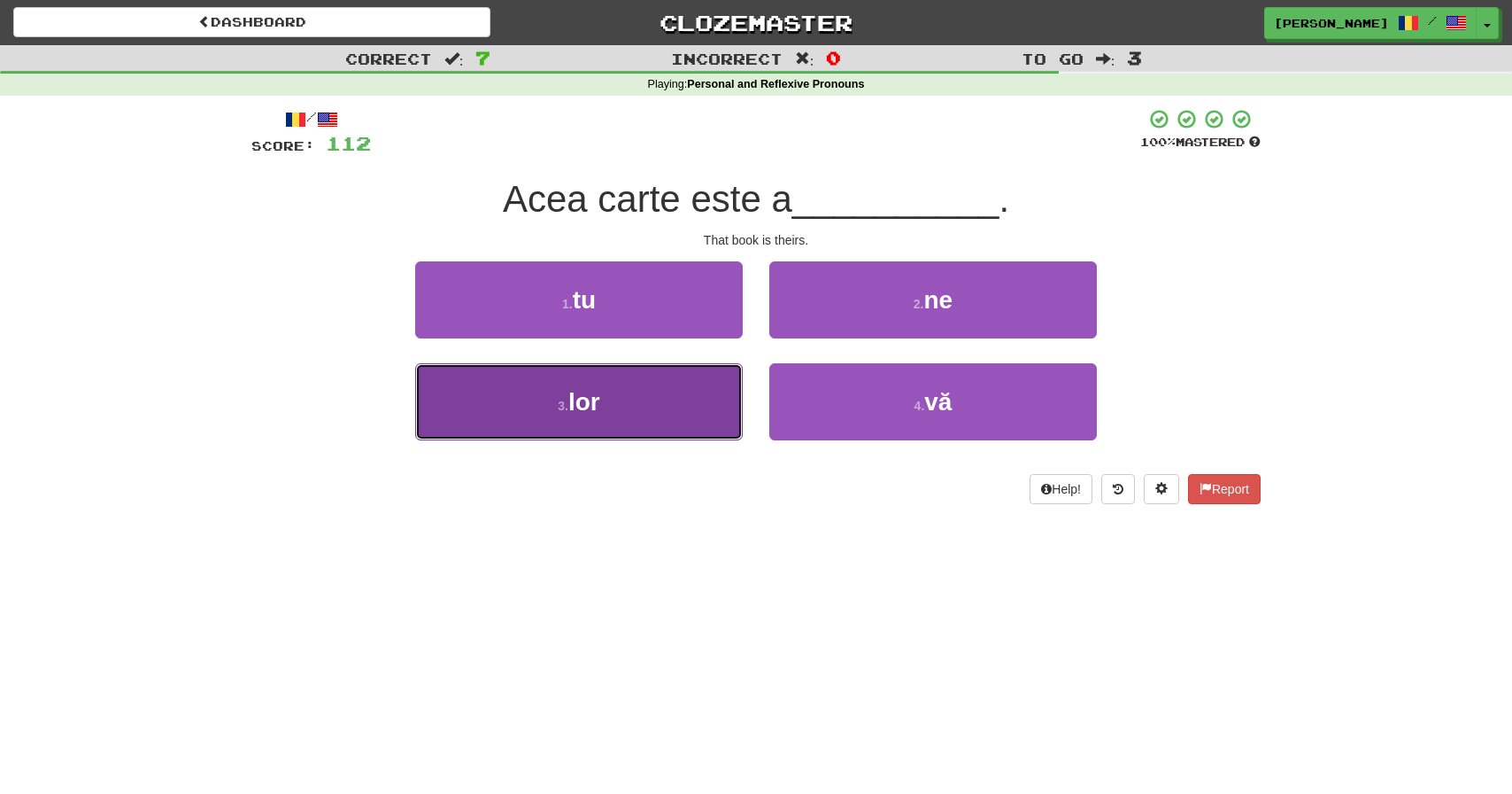
click at [625, 399] on button "3 . lor" at bounding box center [578, 402] width 327 height 77
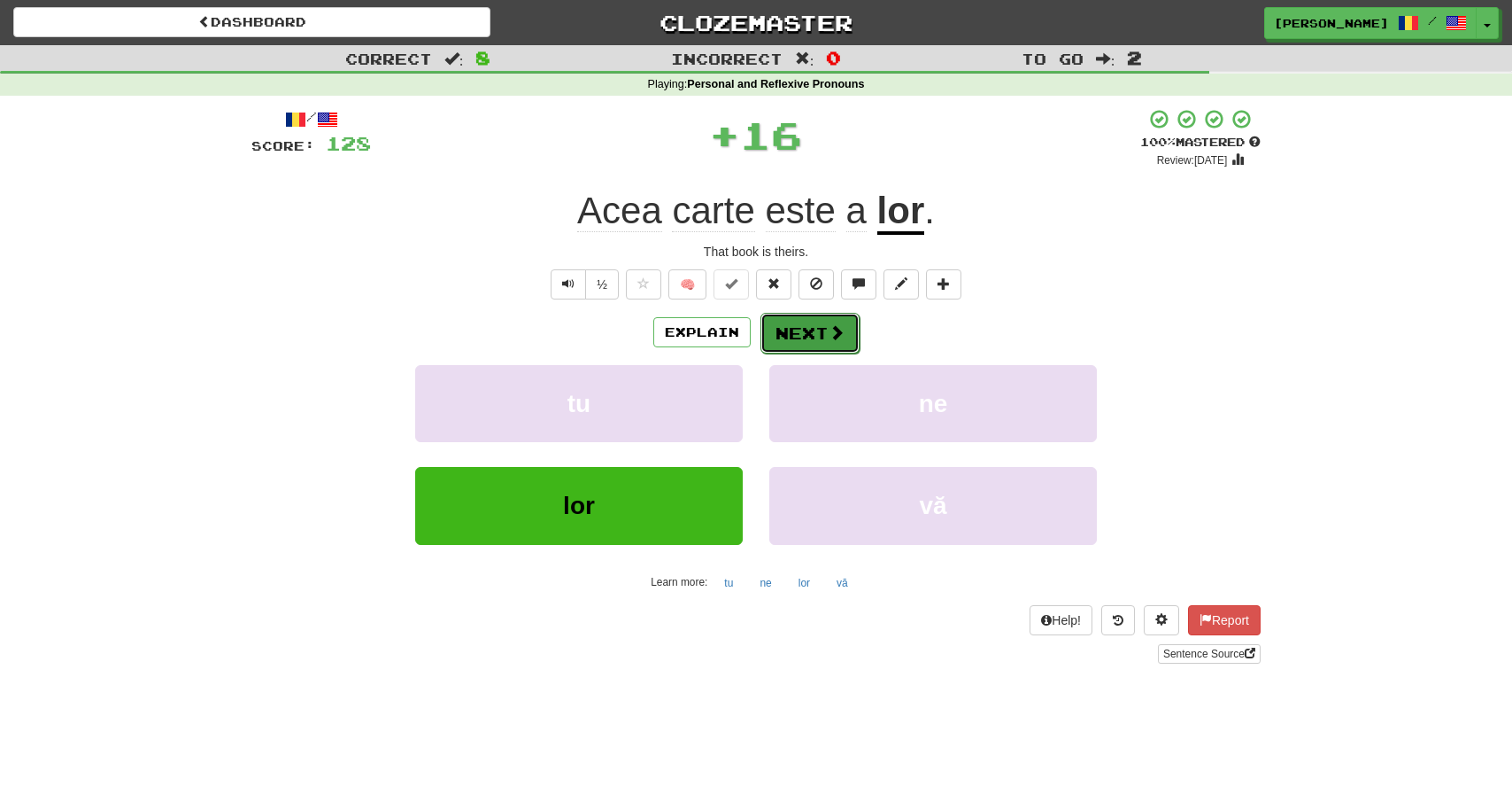
click at [820, 328] on button "Next" at bounding box center [810, 333] width 99 height 41
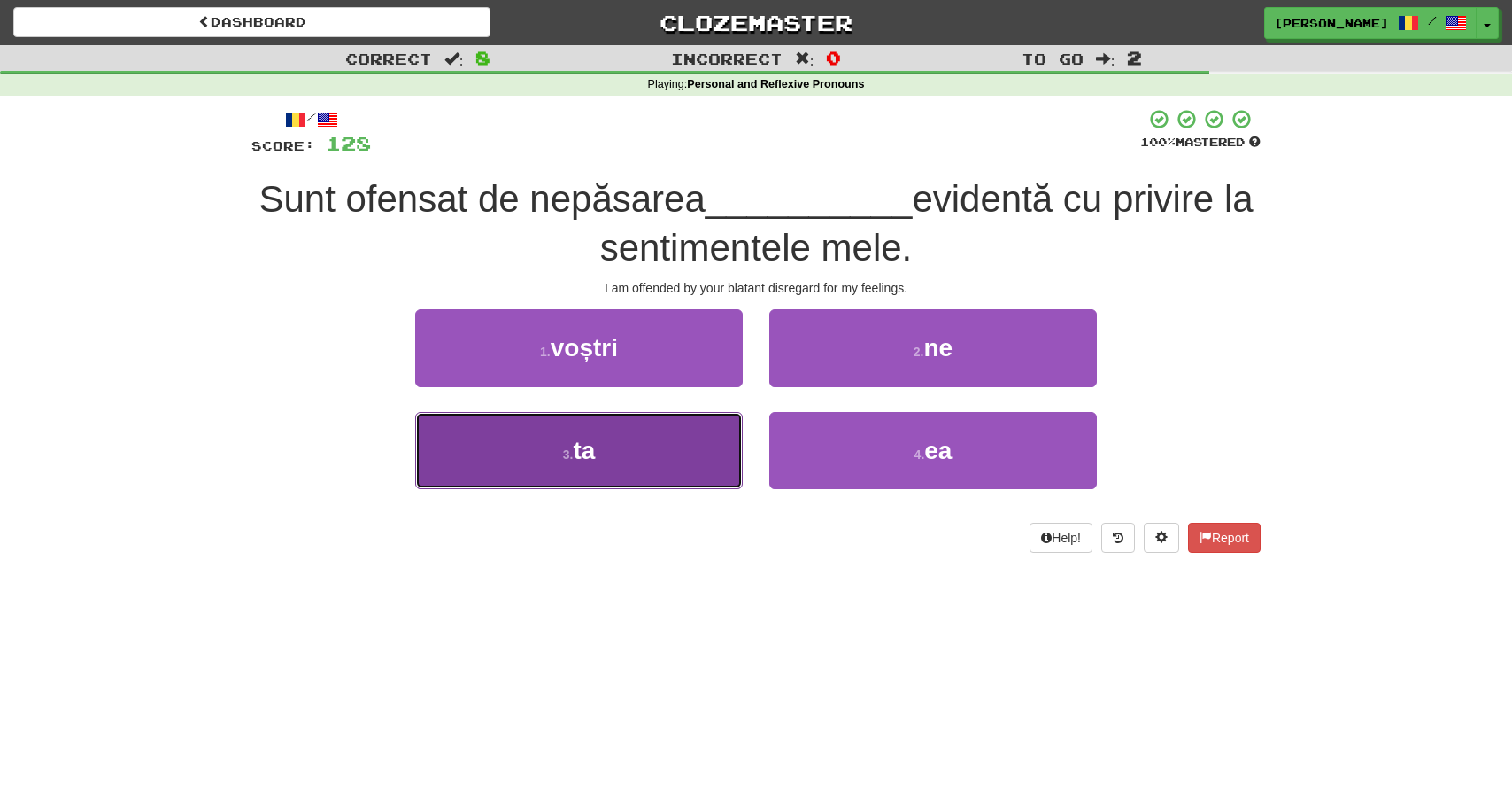
click at [633, 460] on button "3 . ta" at bounding box center [578, 450] width 327 height 77
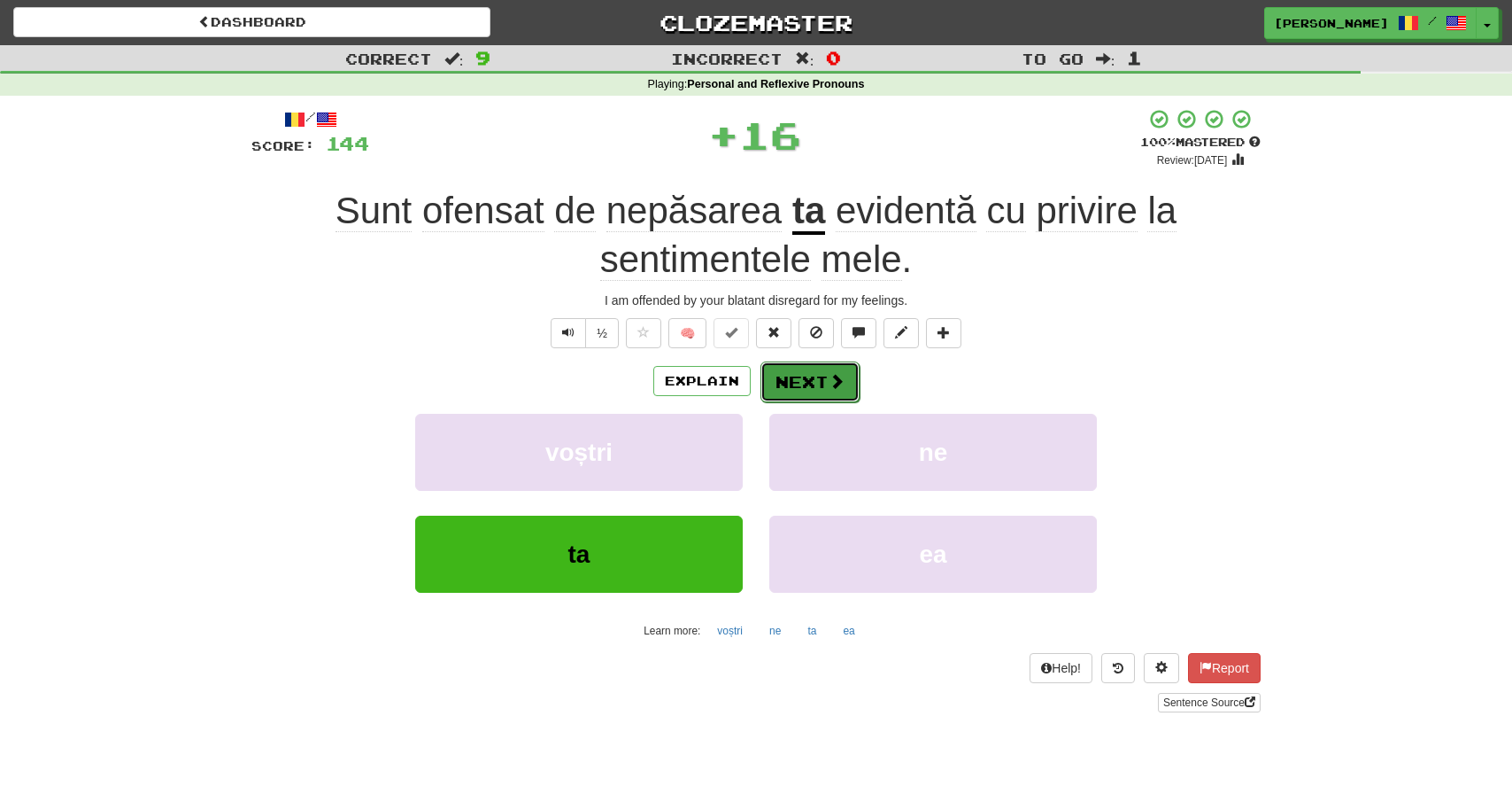
click at [815, 388] on button "Next" at bounding box center [810, 382] width 99 height 41
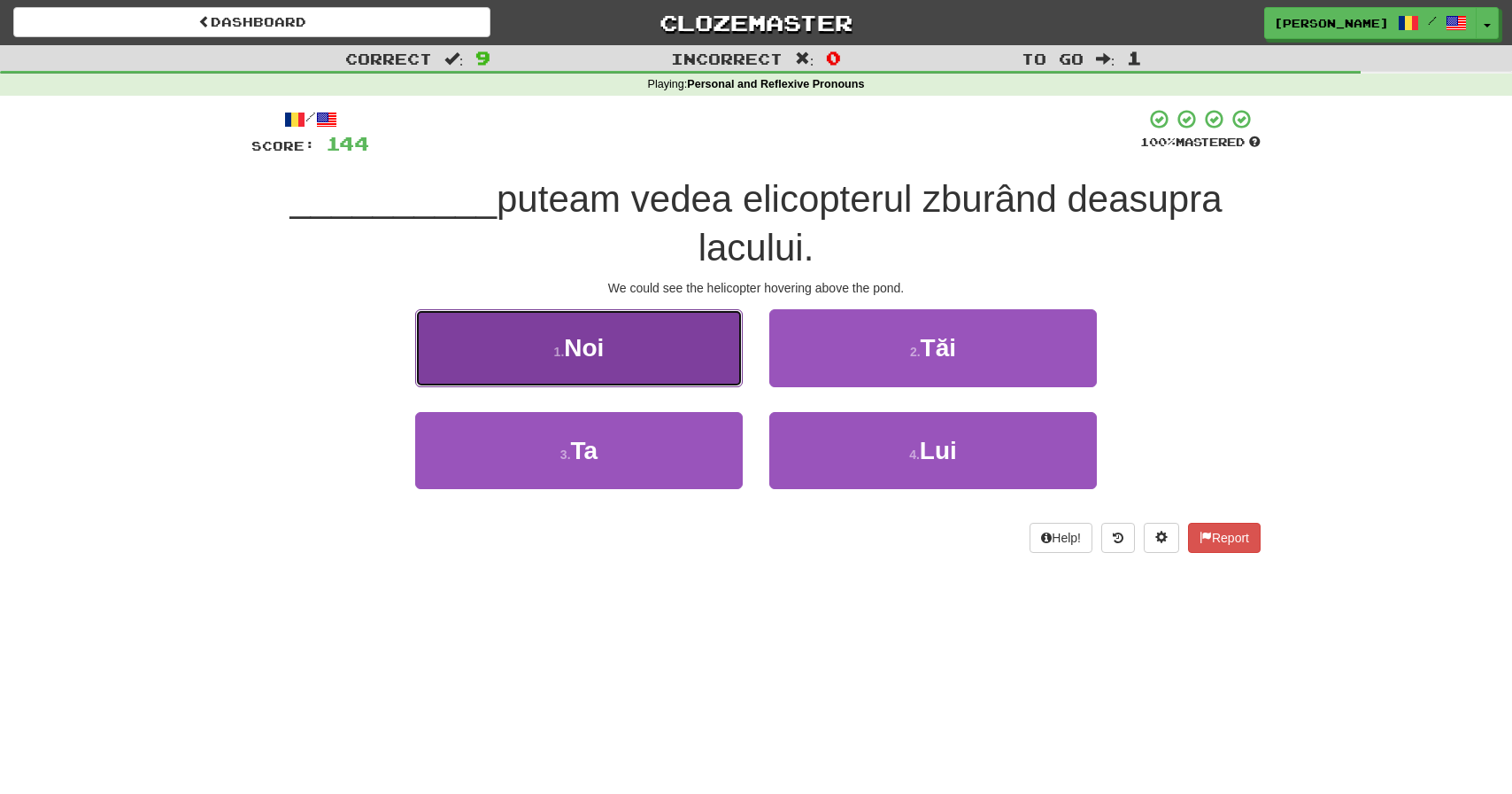
click at [590, 348] on span "Noi" at bounding box center [584, 347] width 40 height 28
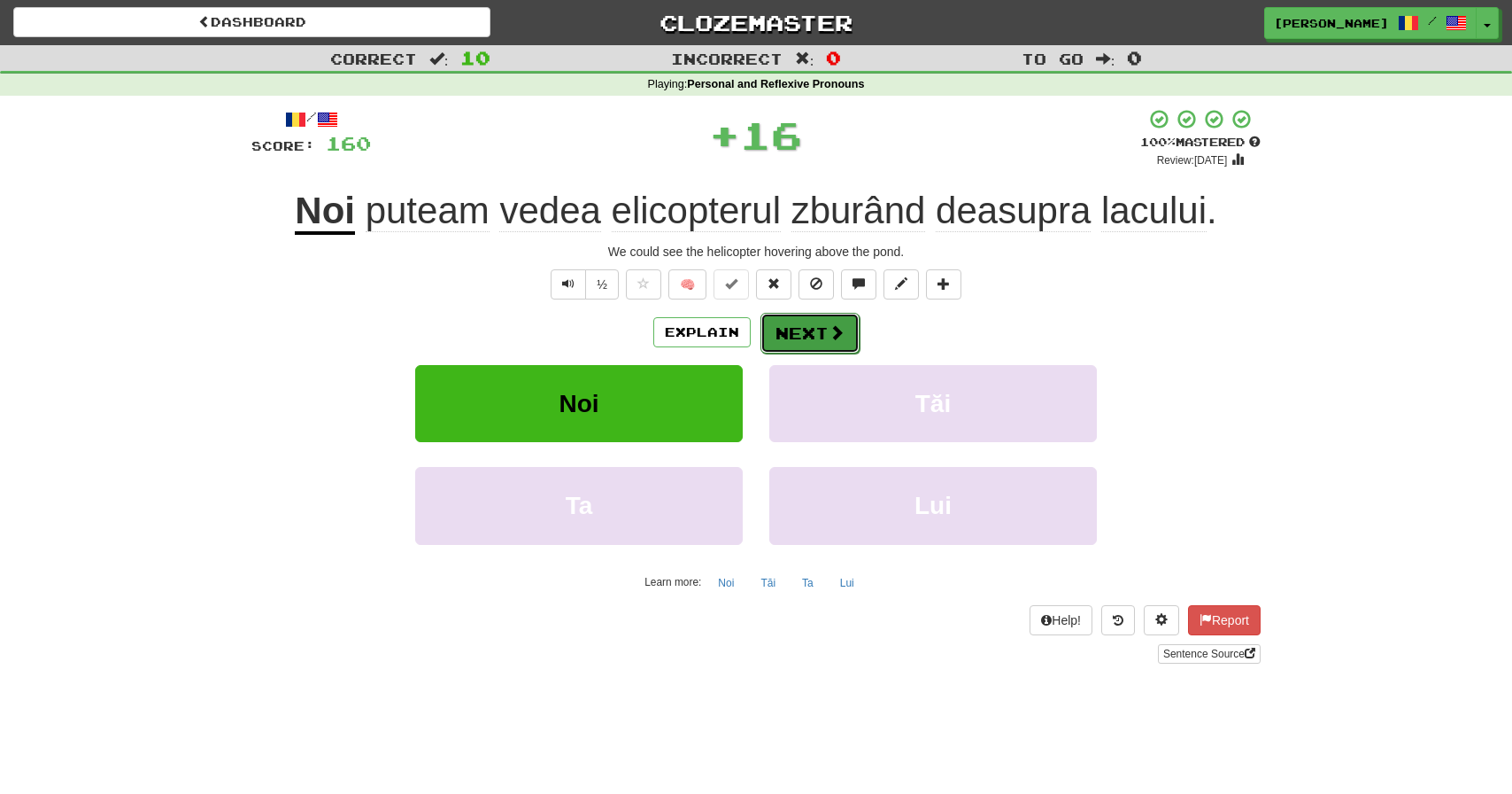
click at [820, 319] on button "Next" at bounding box center [810, 333] width 99 height 41
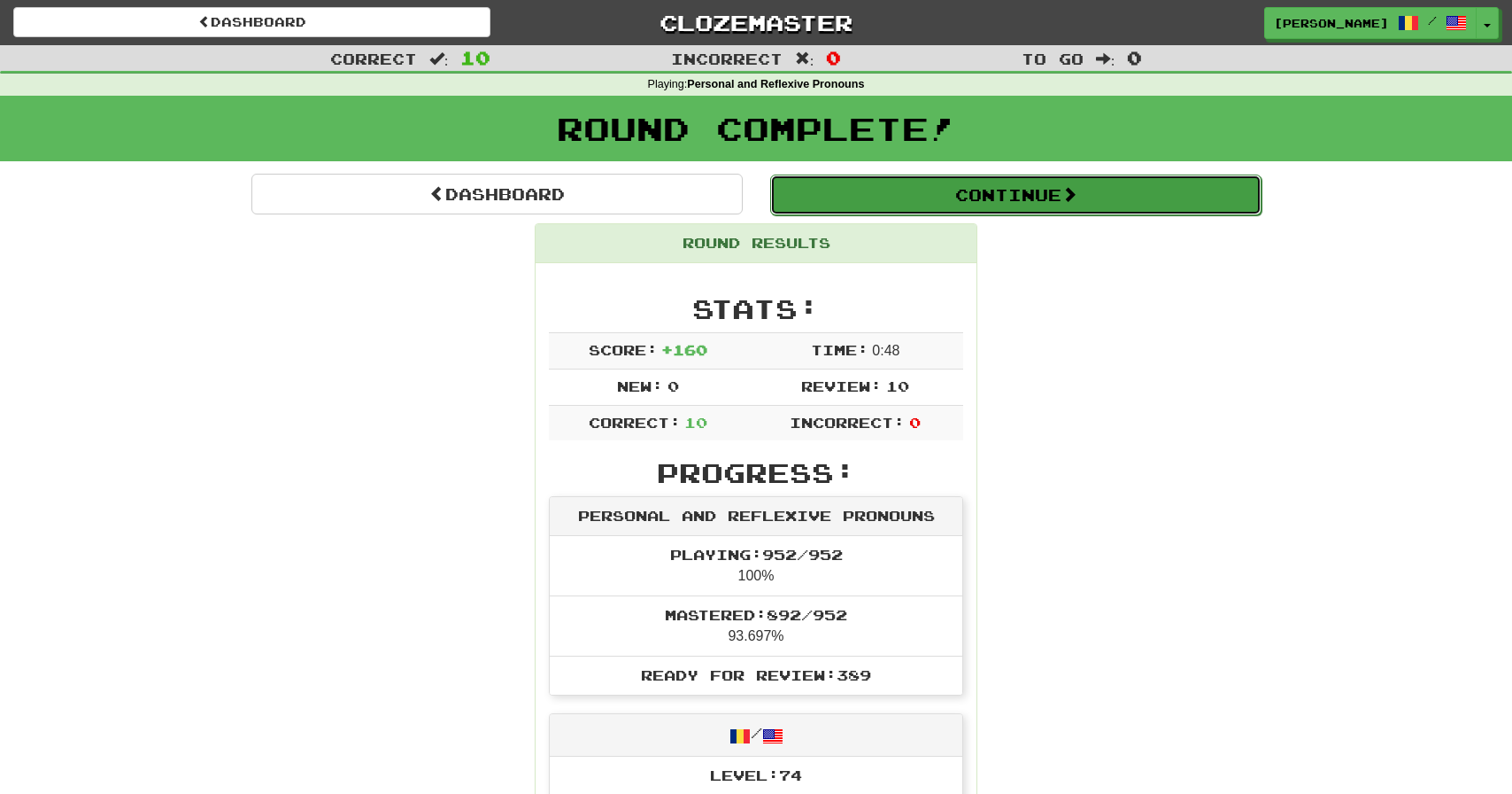
click at [1019, 189] on button "Continue" at bounding box center [1015, 195] width 491 height 41
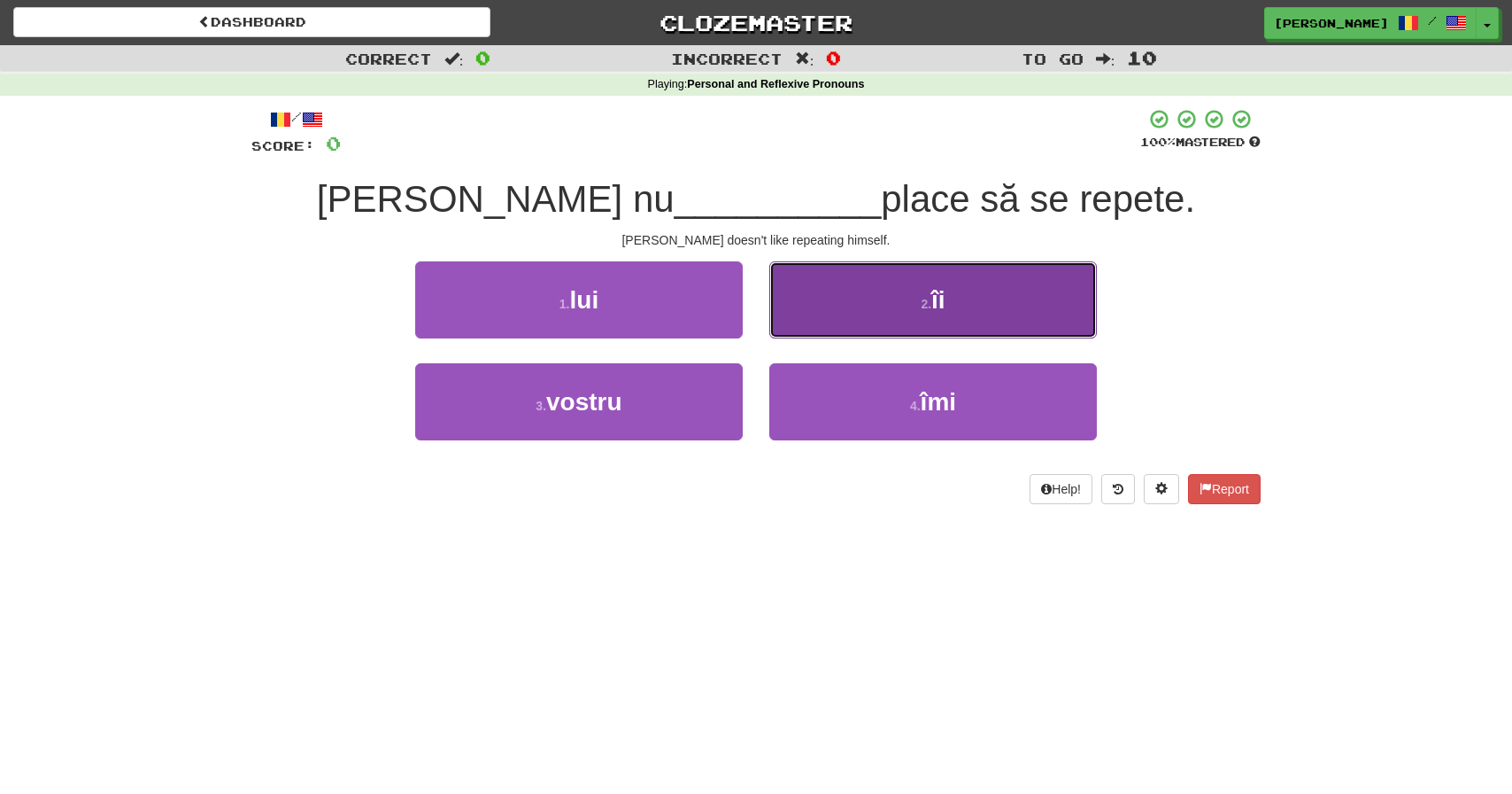
click at [964, 302] on button "2 . îi" at bounding box center [932, 300] width 327 height 77
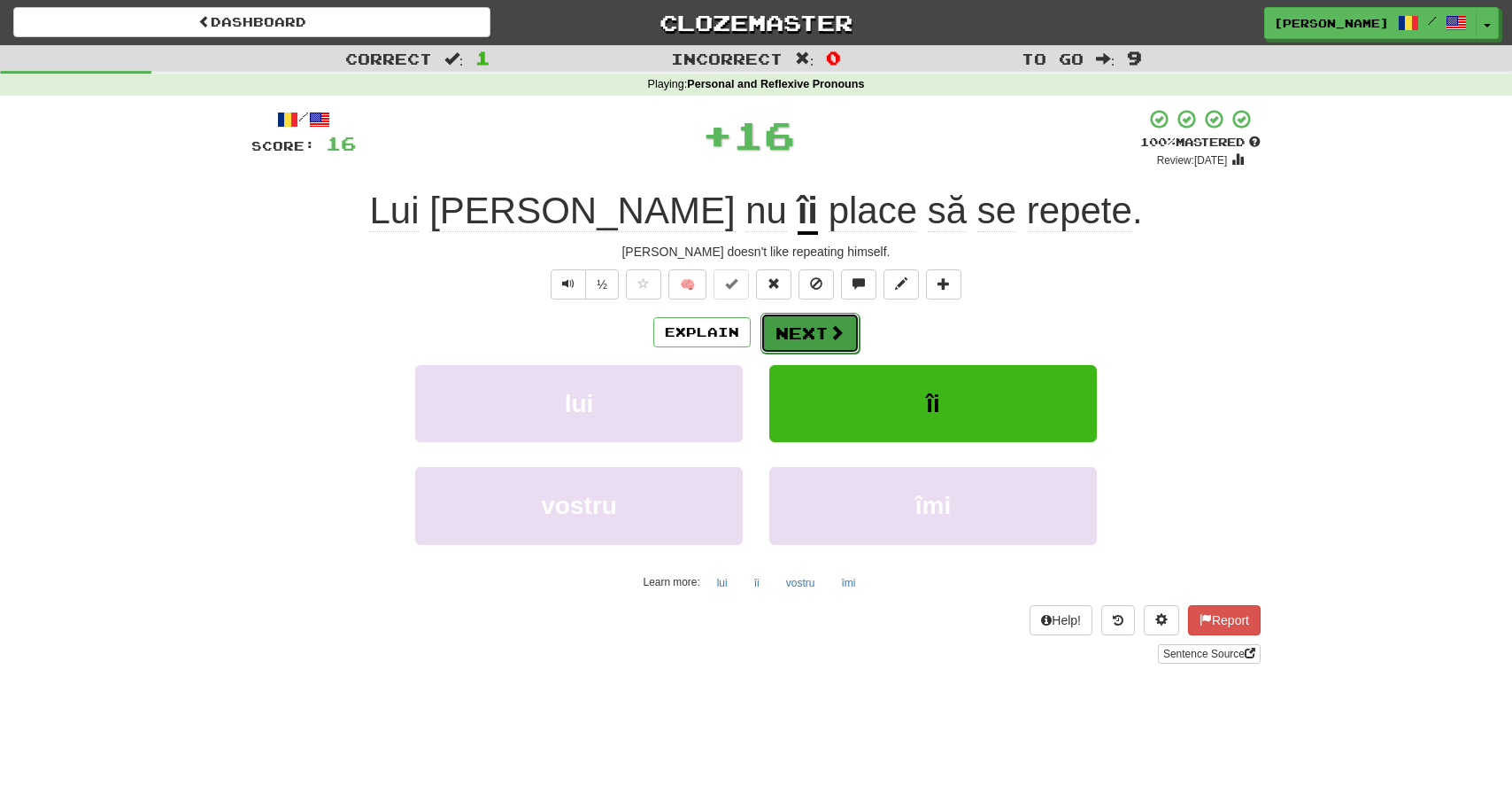
click at [816, 330] on button "Next" at bounding box center [810, 333] width 99 height 41
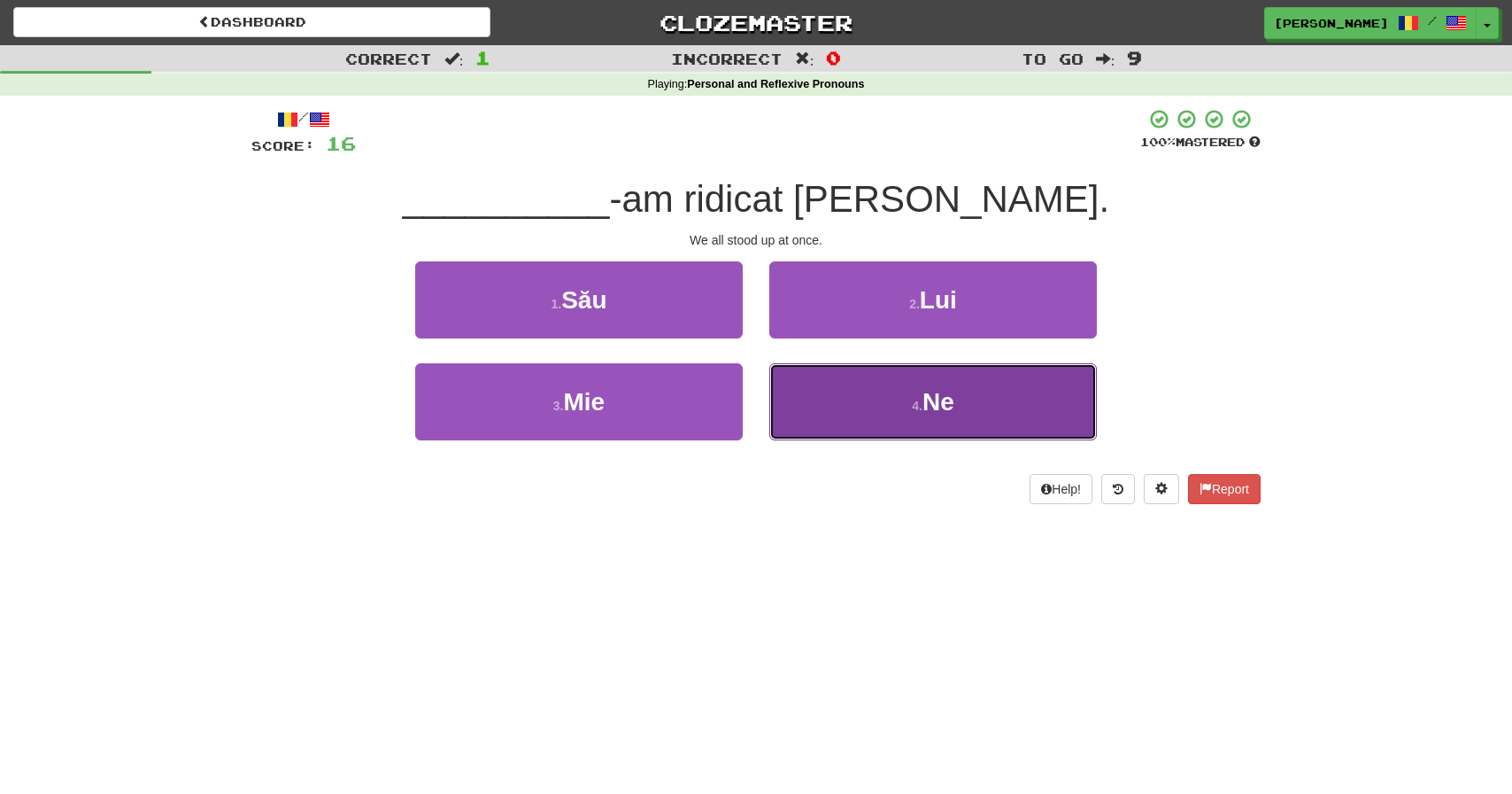
click at [939, 399] on span "Ne" at bounding box center [938, 401] width 31 height 28
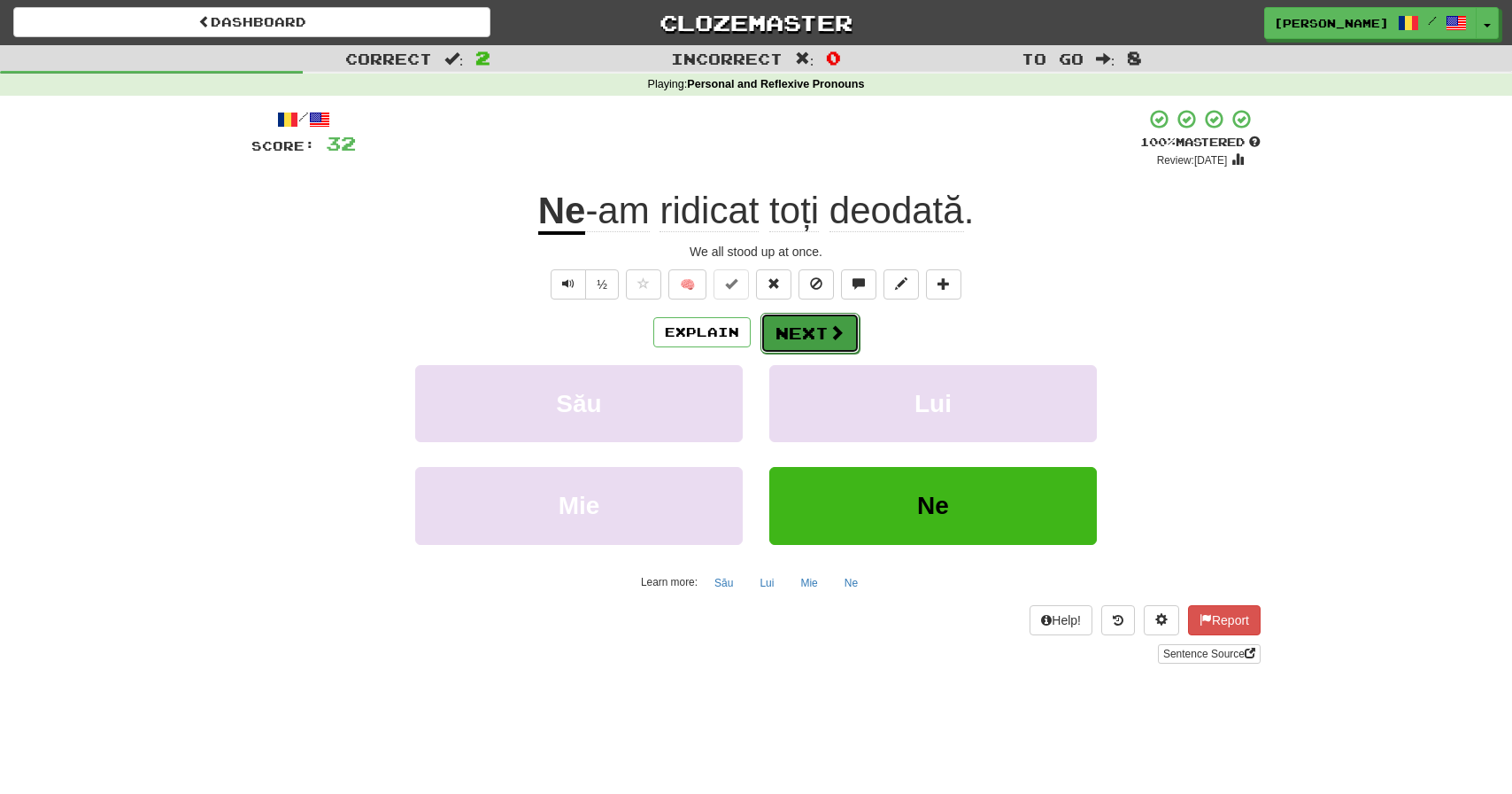
click at [826, 322] on button "Next" at bounding box center [810, 333] width 99 height 41
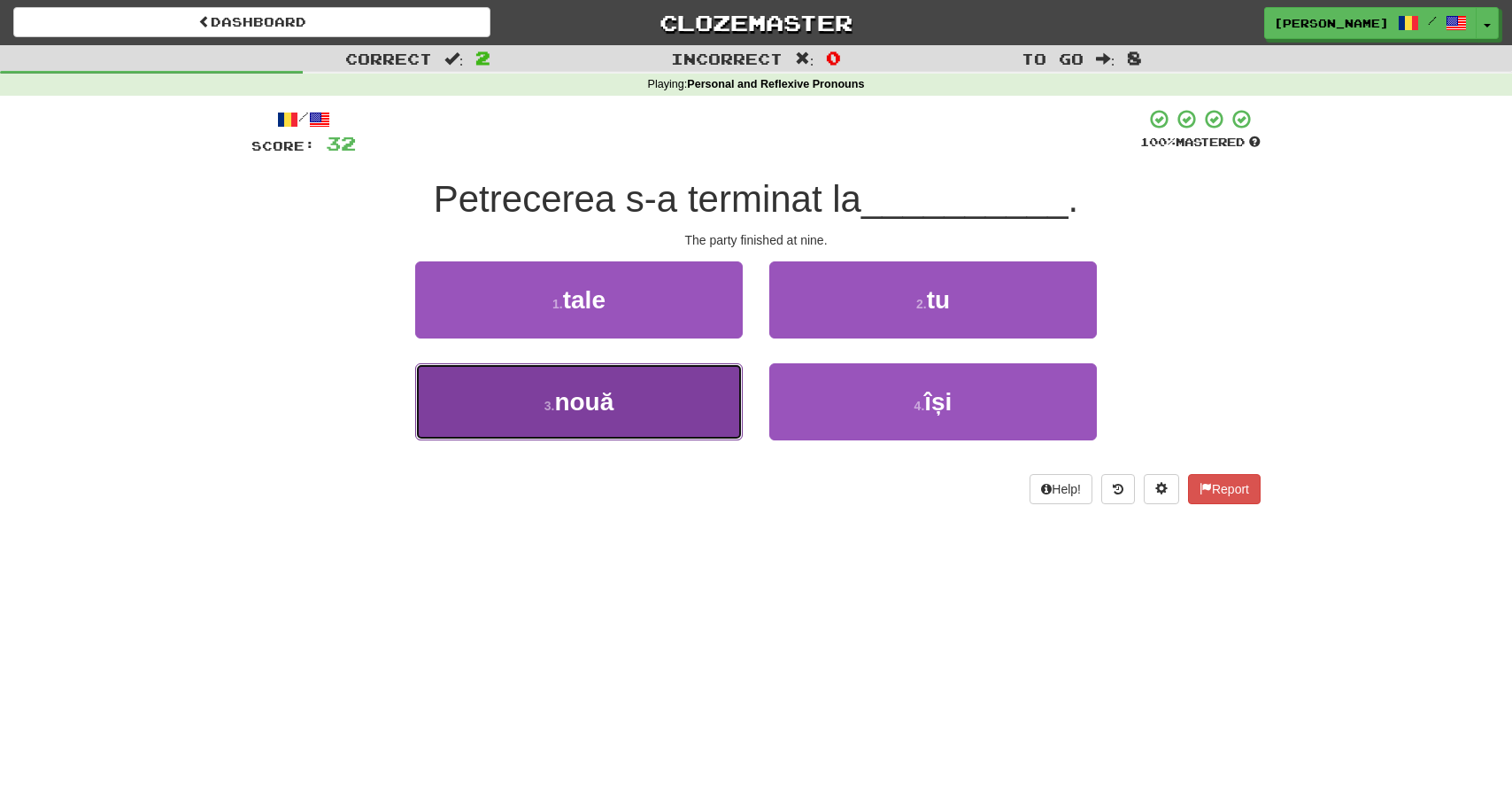
click at [619, 414] on button "3 . nouă" at bounding box center [578, 402] width 327 height 77
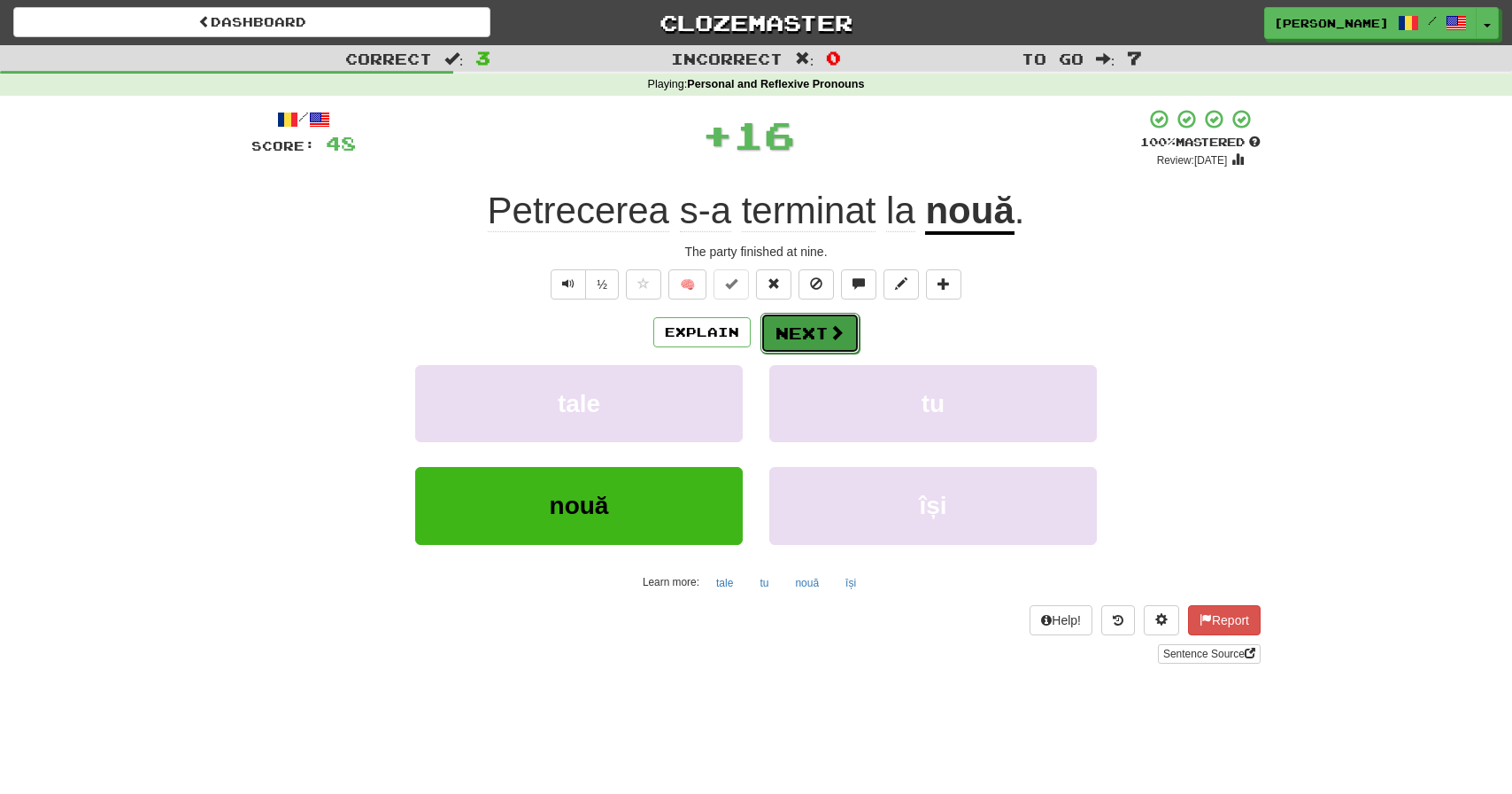
click at [810, 336] on button "Next" at bounding box center [810, 333] width 99 height 41
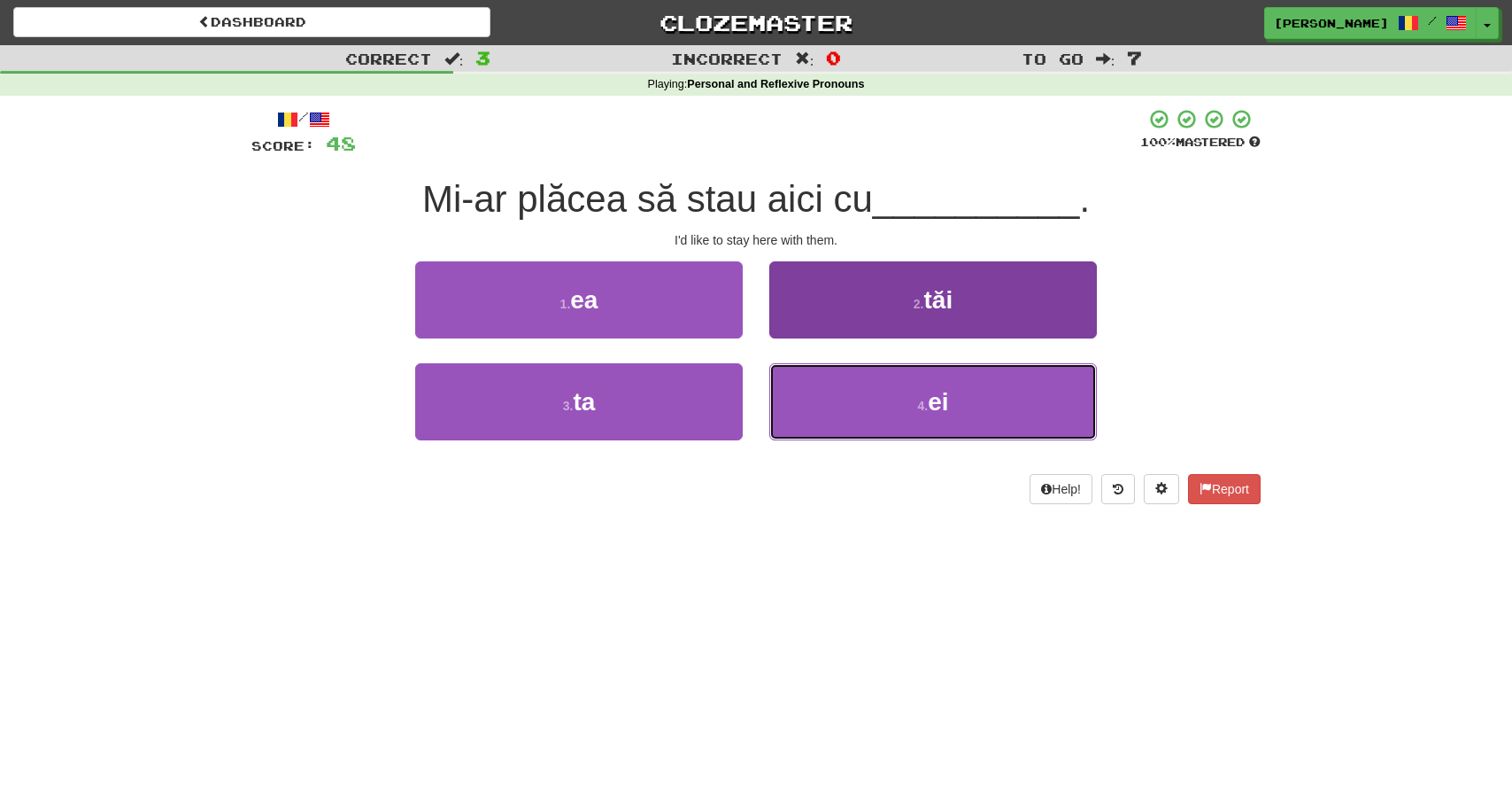
click at [977, 389] on button "4 . ei" at bounding box center [932, 402] width 327 height 77
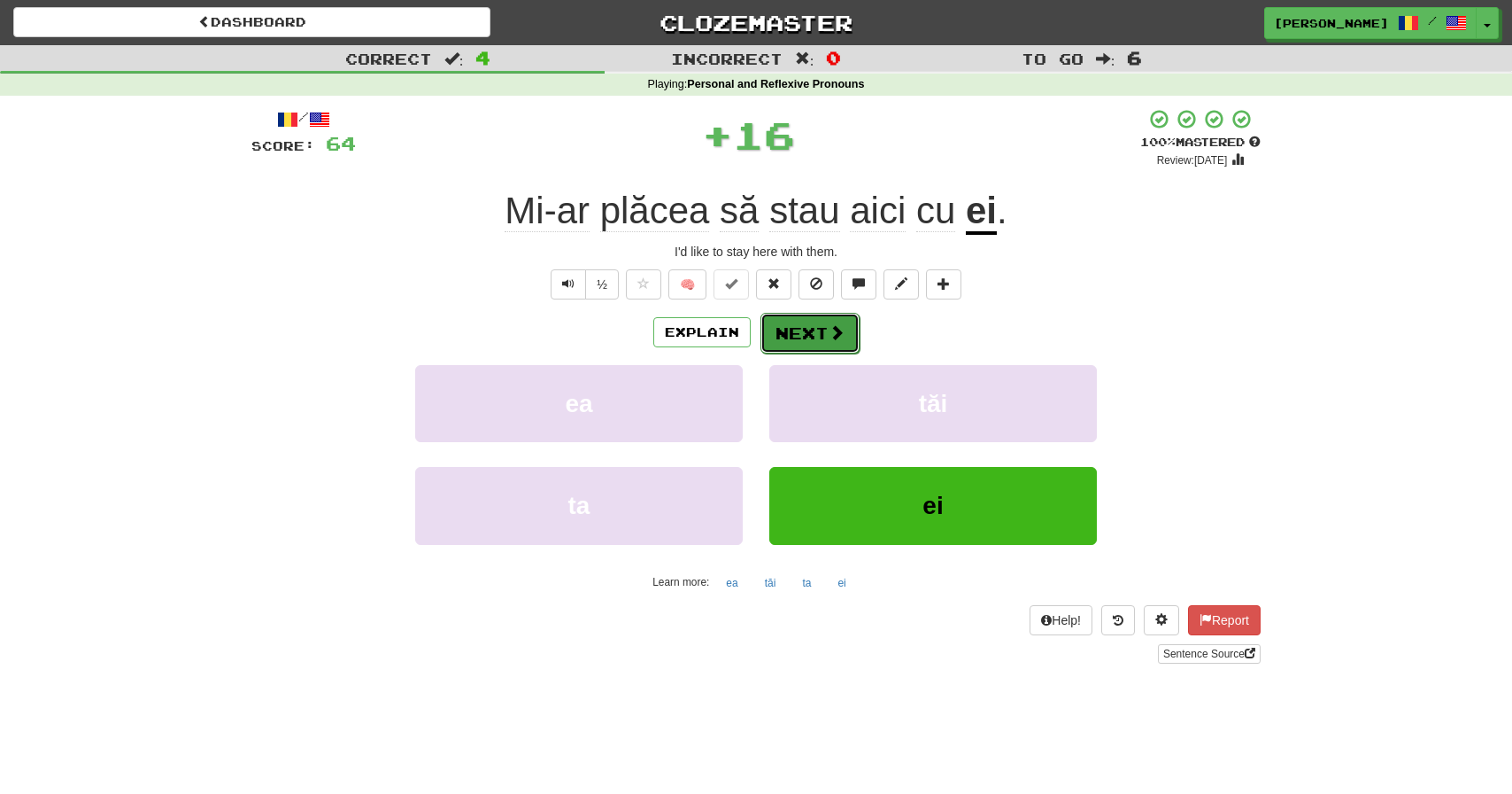
click at [819, 327] on button "Next" at bounding box center [810, 333] width 99 height 41
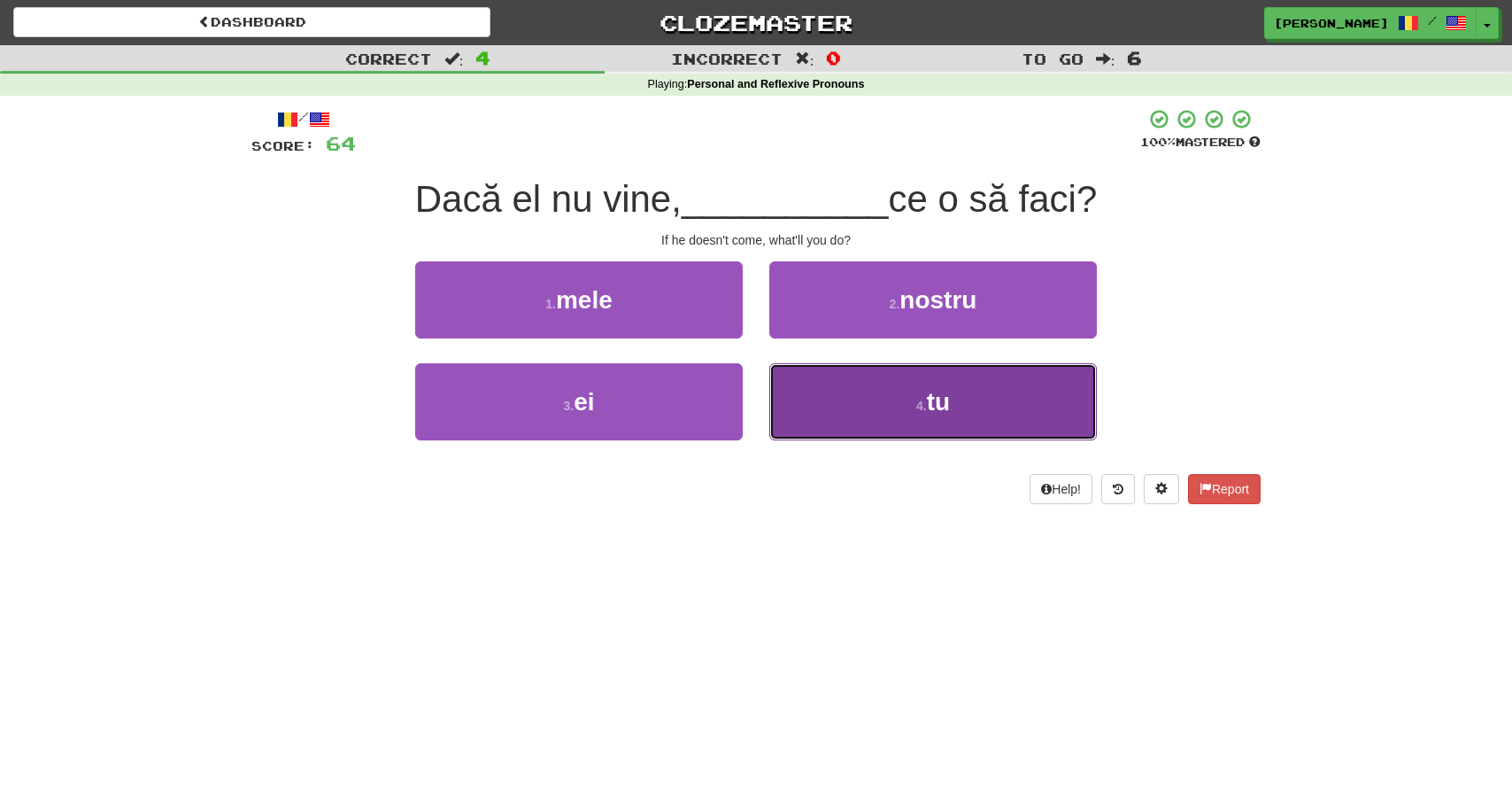
click at [959, 405] on button "4 . tu" at bounding box center [932, 402] width 327 height 77
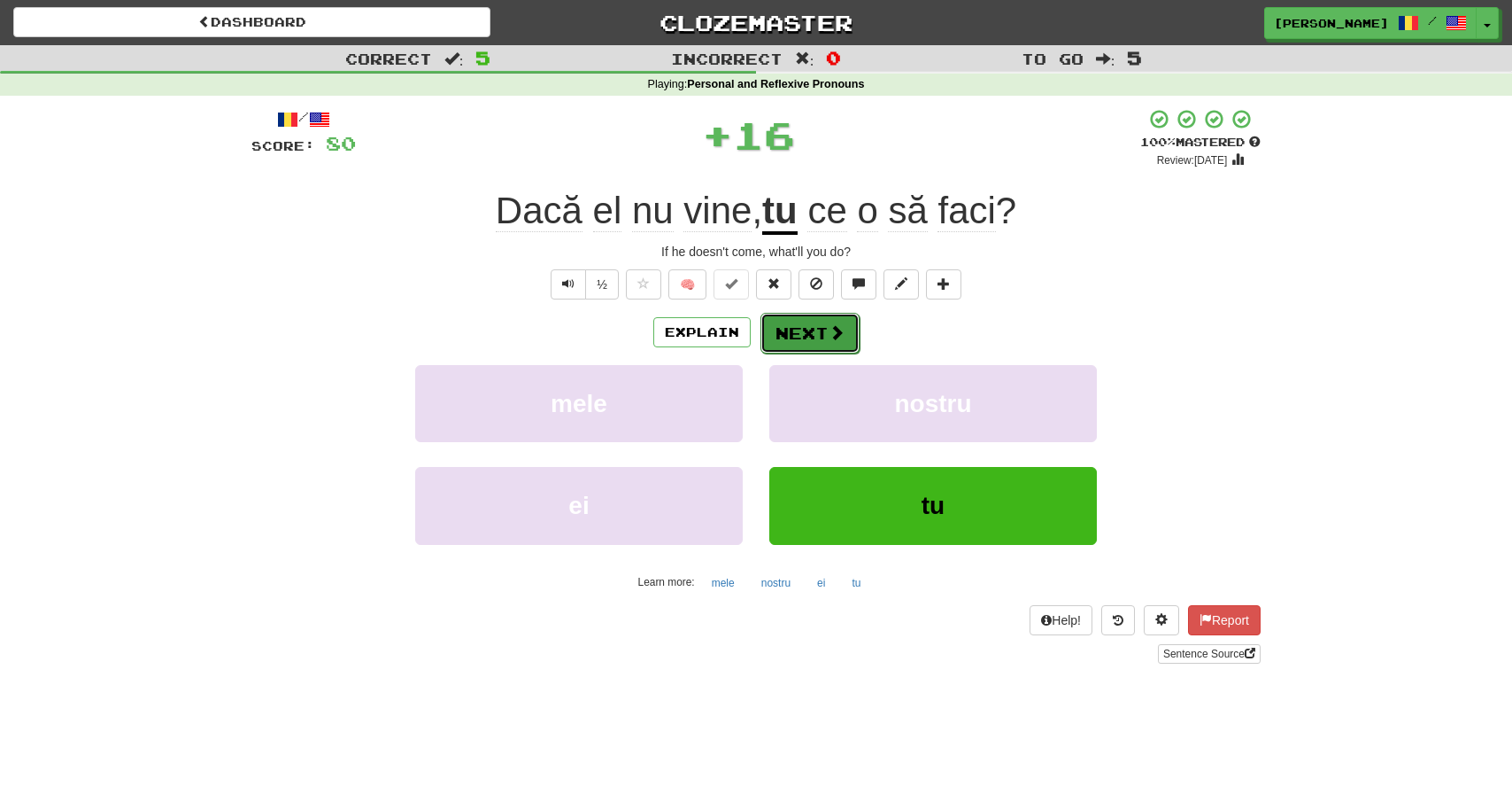
click at [821, 328] on button "Next" at bounding box center [810, 333] width 99 height 41
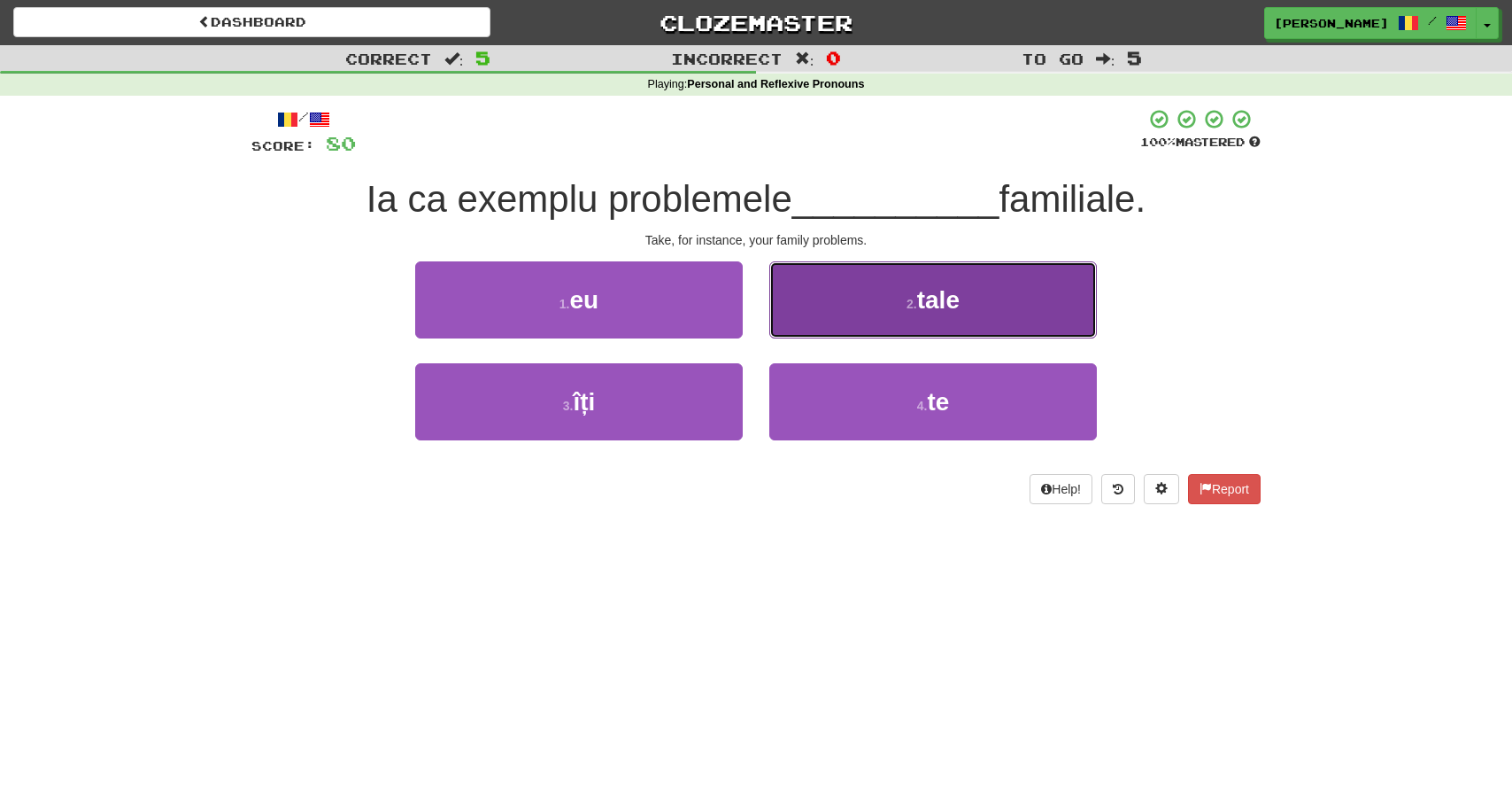
click at [964, 300] on button "2 . tale" at bounding box center [932, 300] width 327 height 77
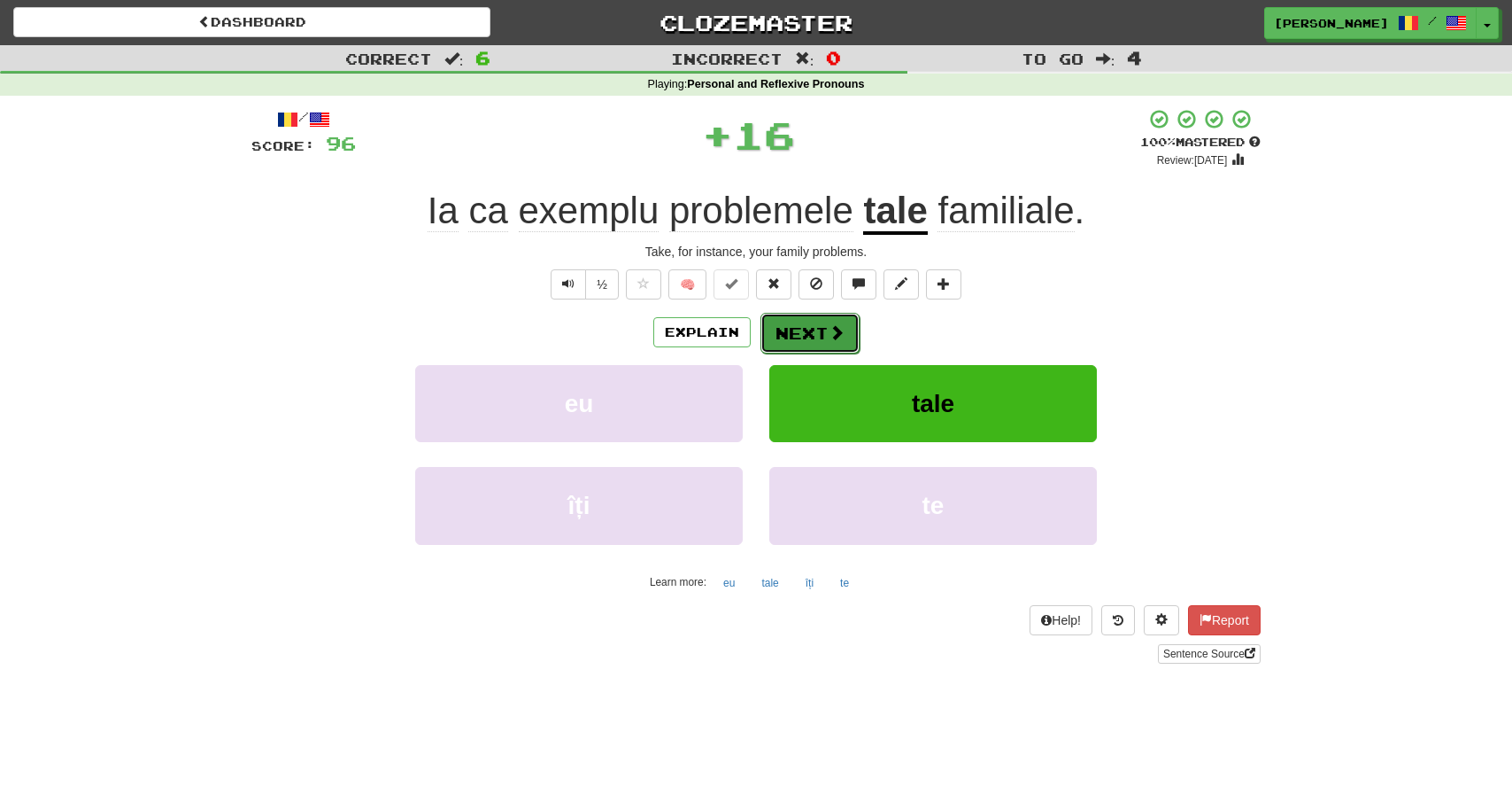
click at [793, 335] on button "Next" at bounding box center [810, 333] width 99 height 41
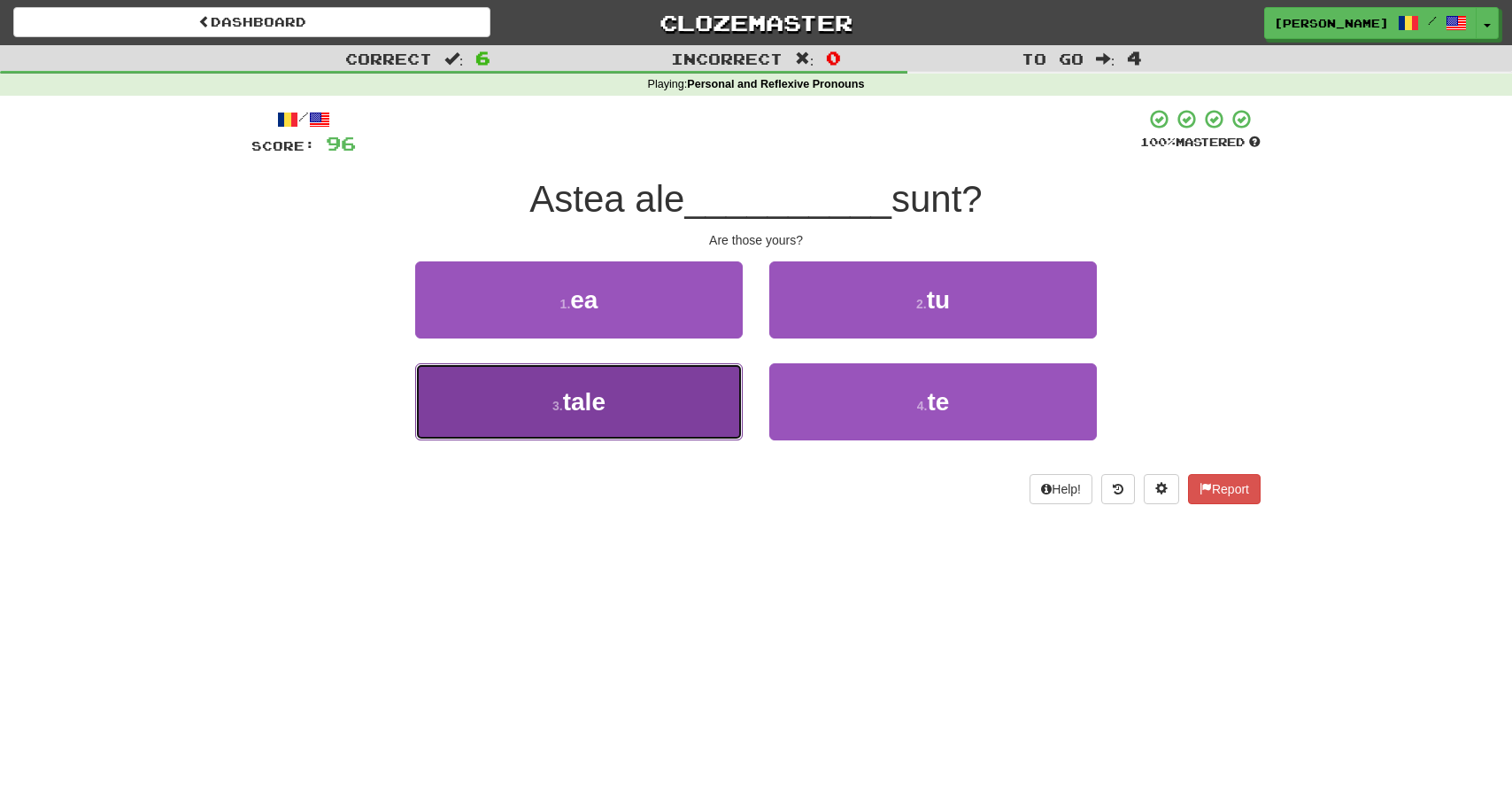
click at [645, 411] on button "3 . tale" at bounding box center [578, 402] width 327 height 77
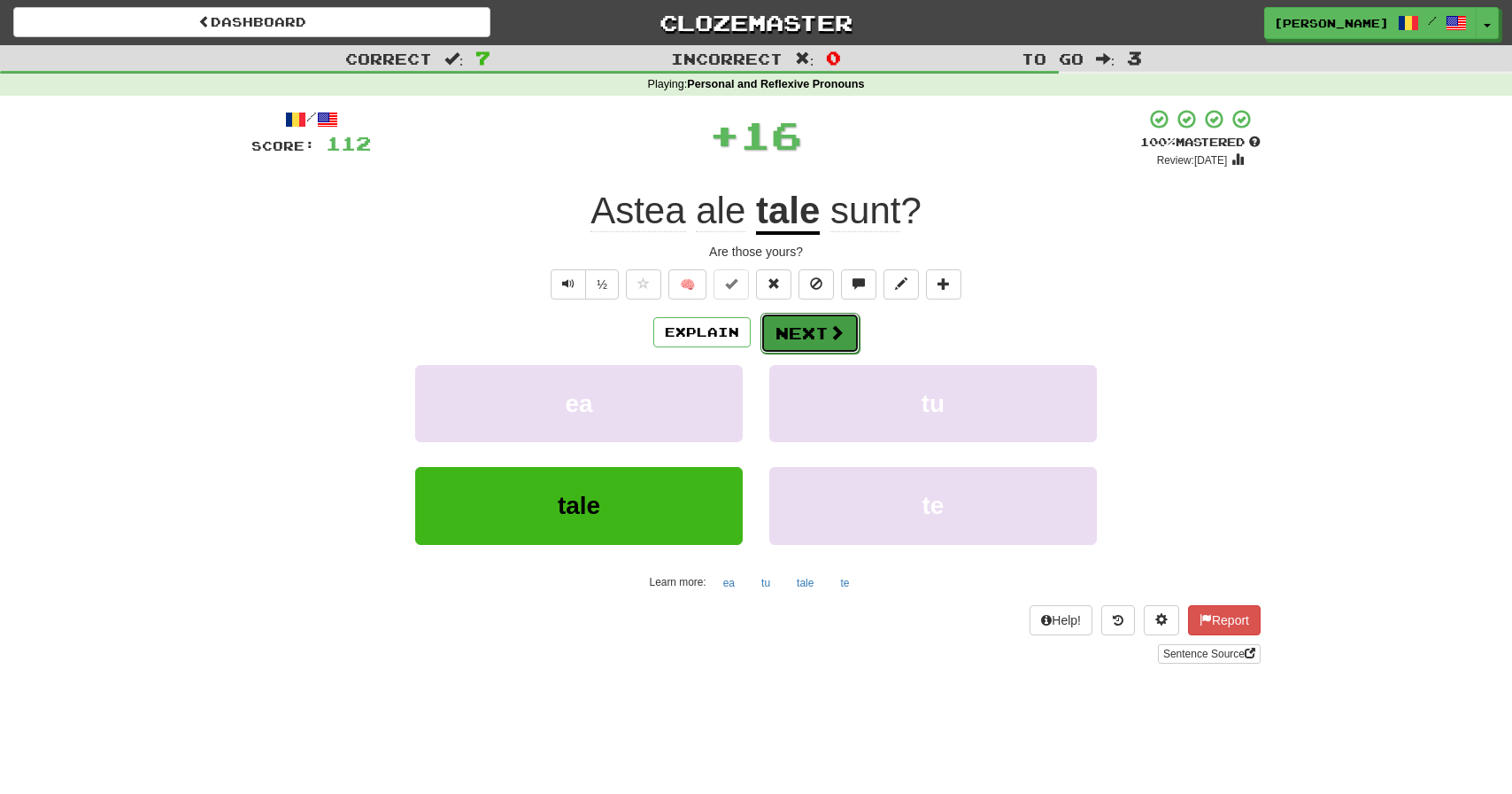
click at [802, 330] on button "Next" at bounding box center [810, 333] width 99 height 41
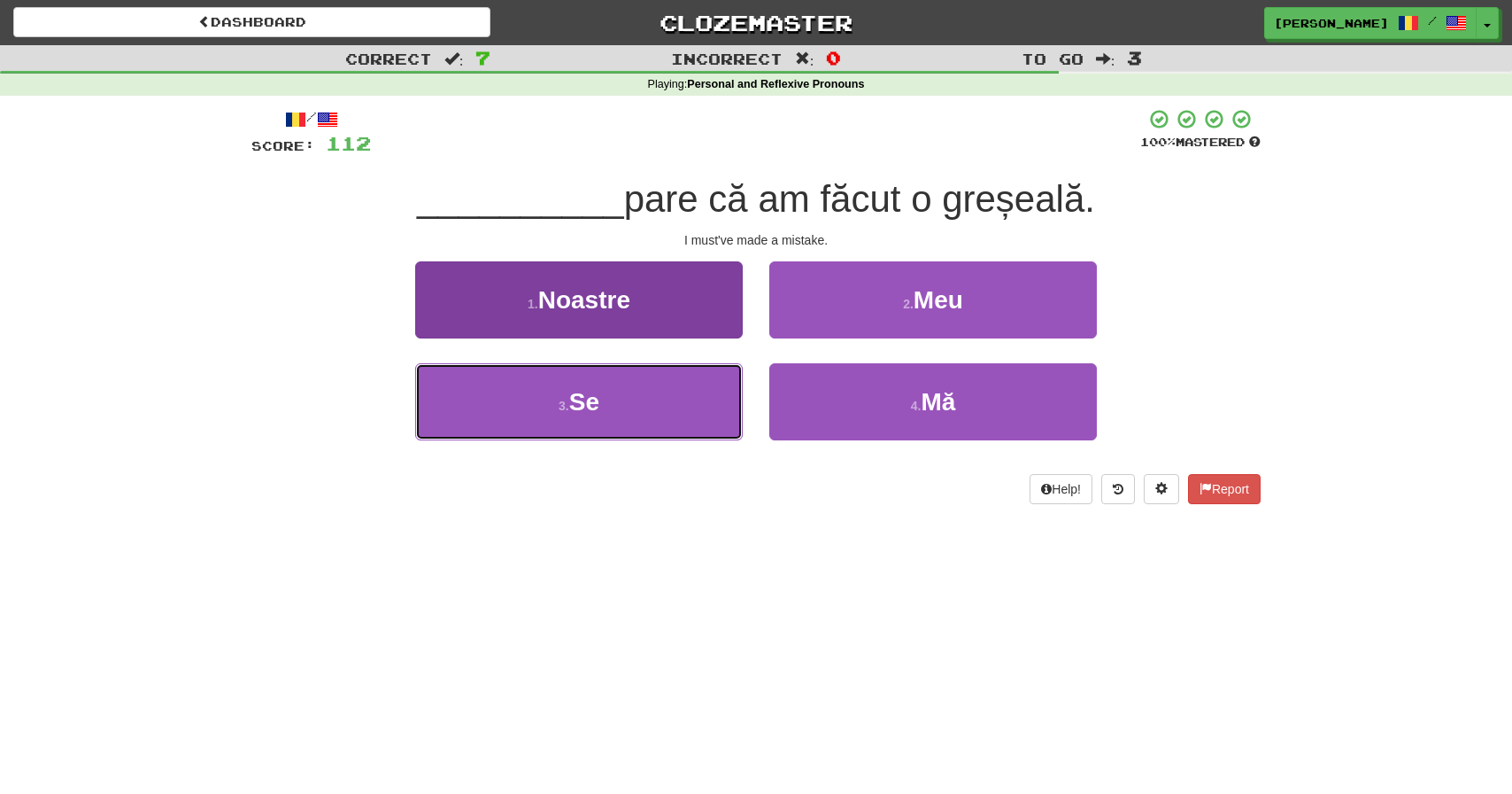
click at [631, 404] on button "3 . Se" at bounding box center [578, 402] width 327 height 77
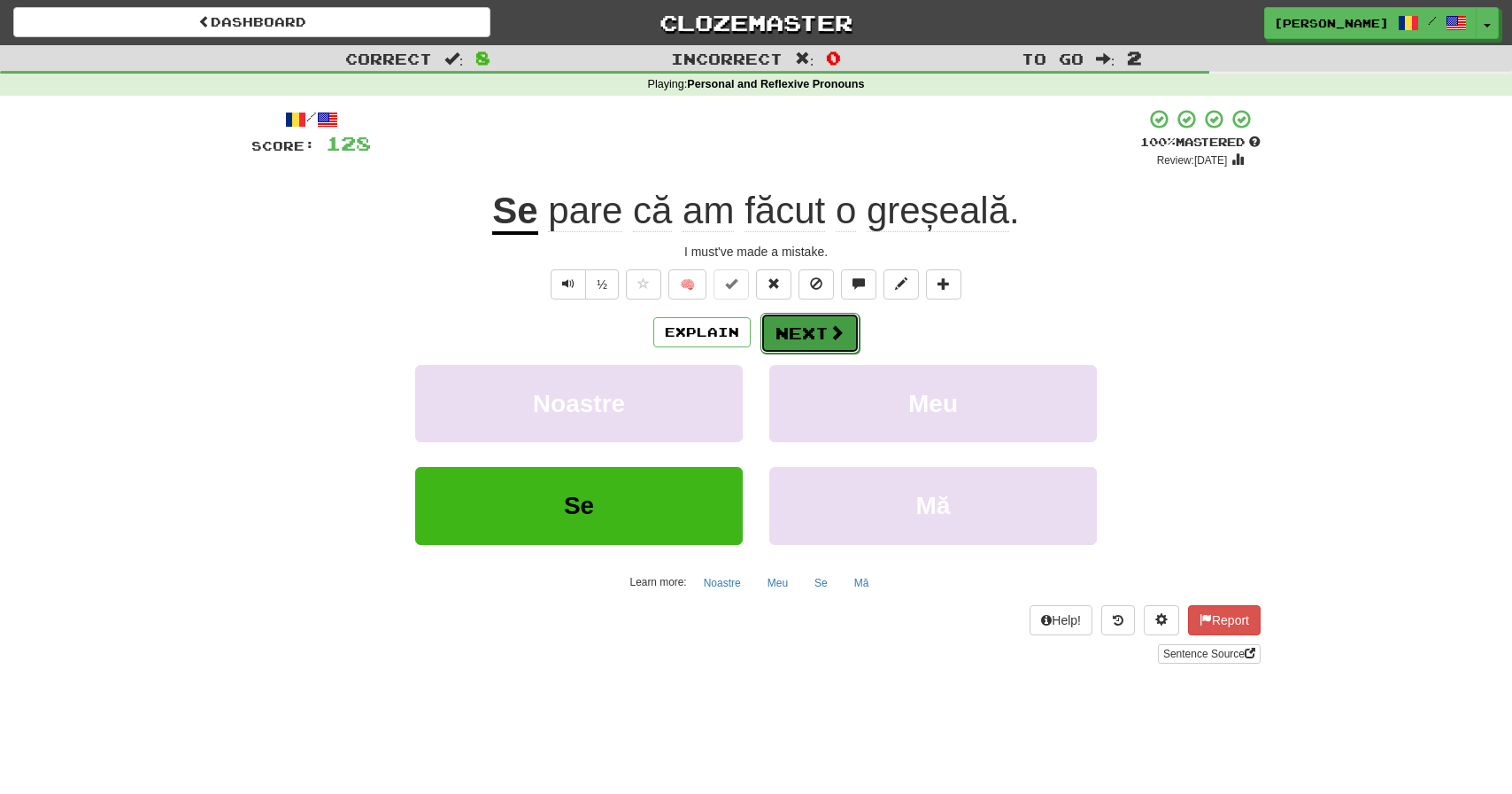
click at [803, 328] on button "Next" at bounding box center [810, 333] width 99 height 41
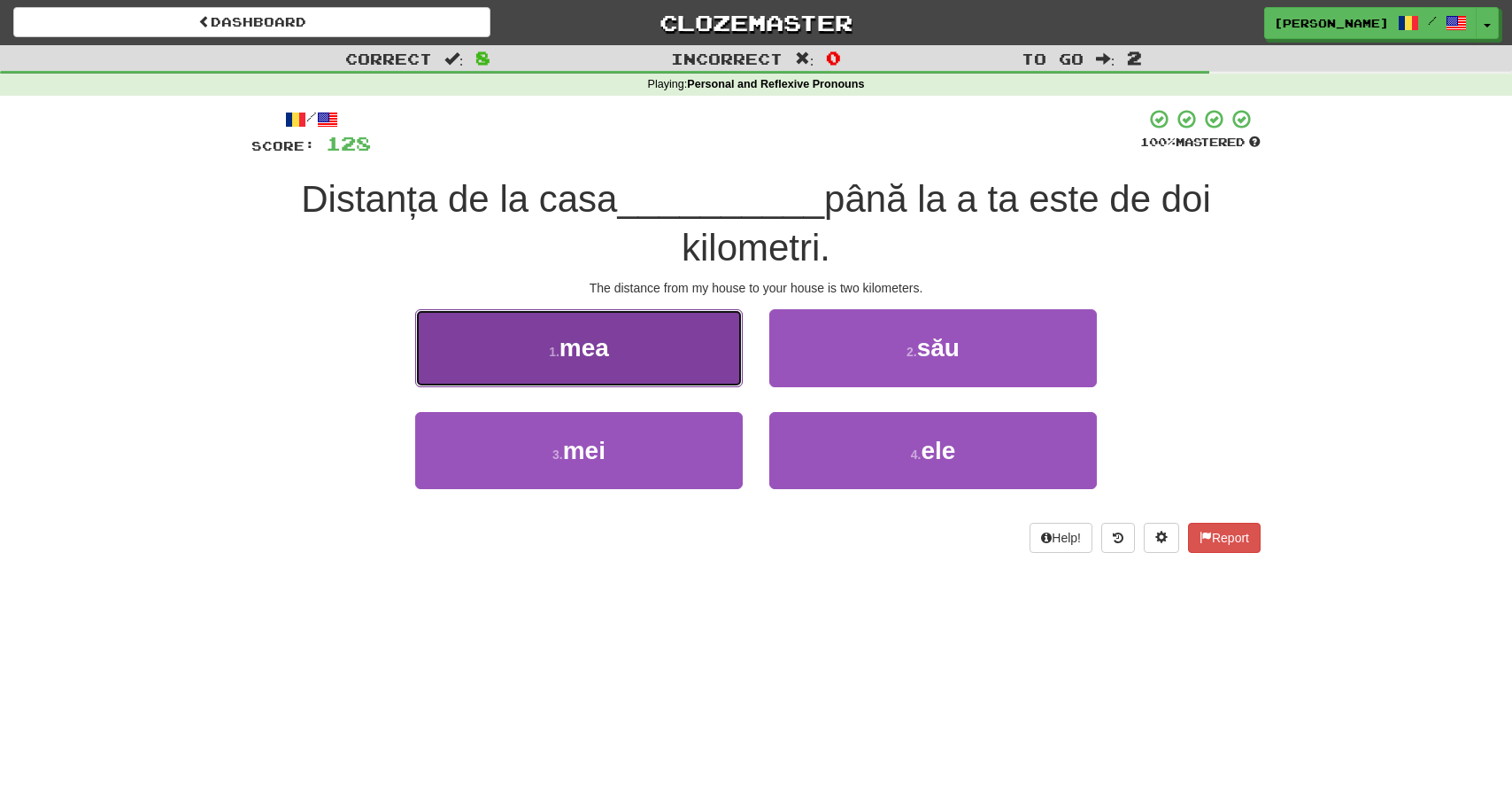
click at [625, 348] on button "1 . mea" at bounding box center [578, 347] width 327 height 77
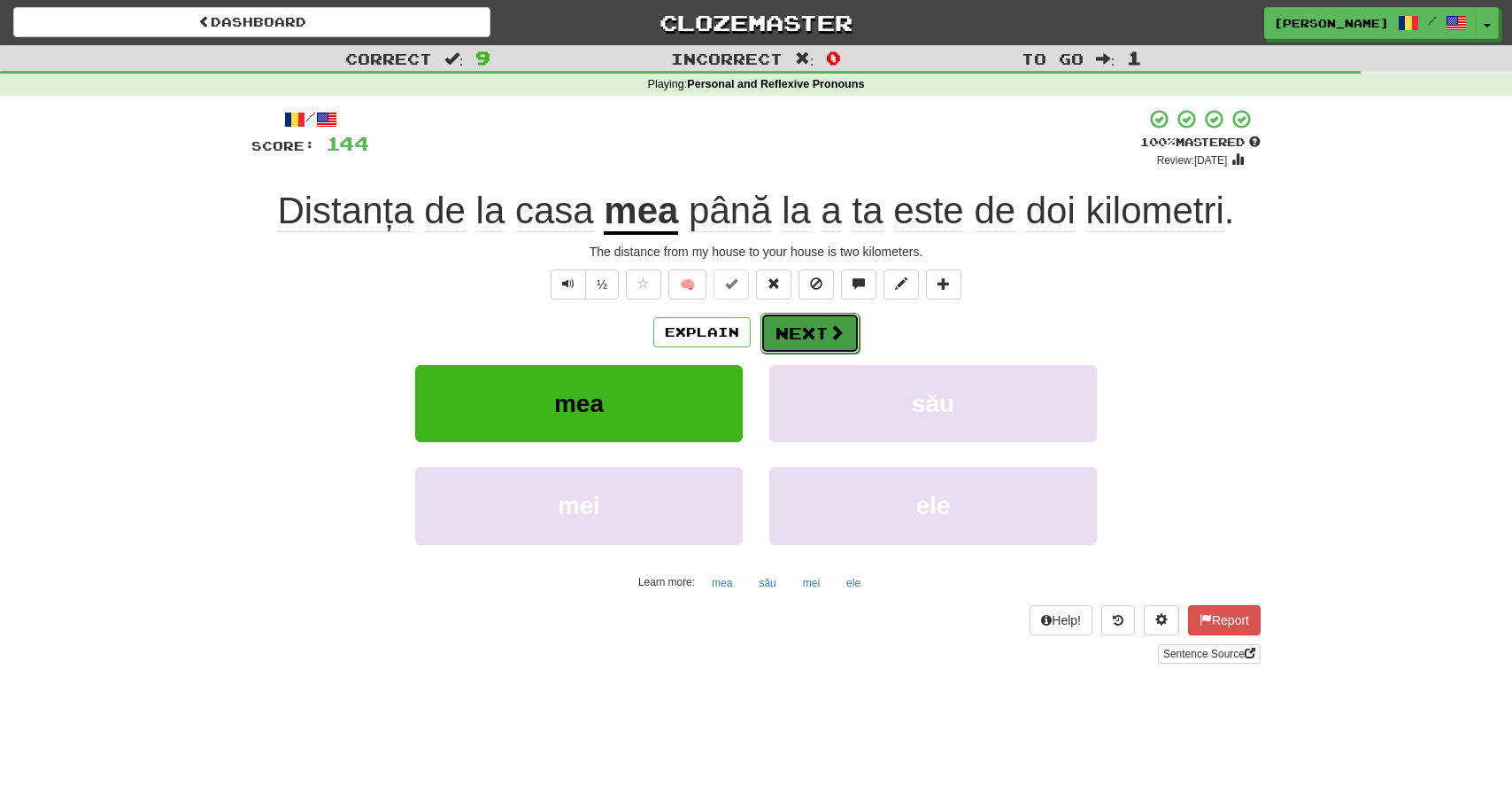
click at [817, 328] on button "Next" at bounding box center [810, 333] width 99 height 41
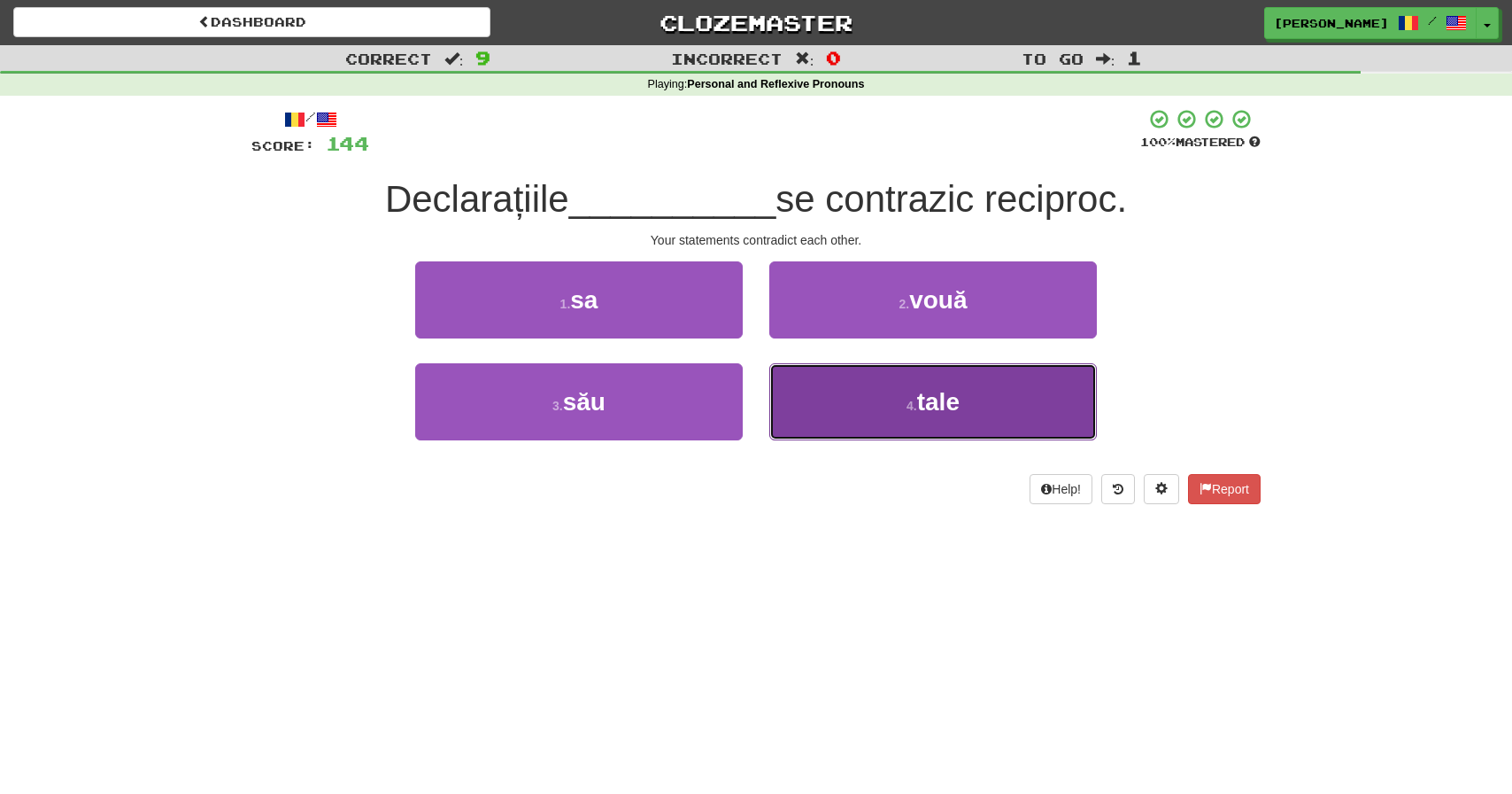
click at [946, 401] on span "tale" at bounding box center [938, 401] width 43 height 28
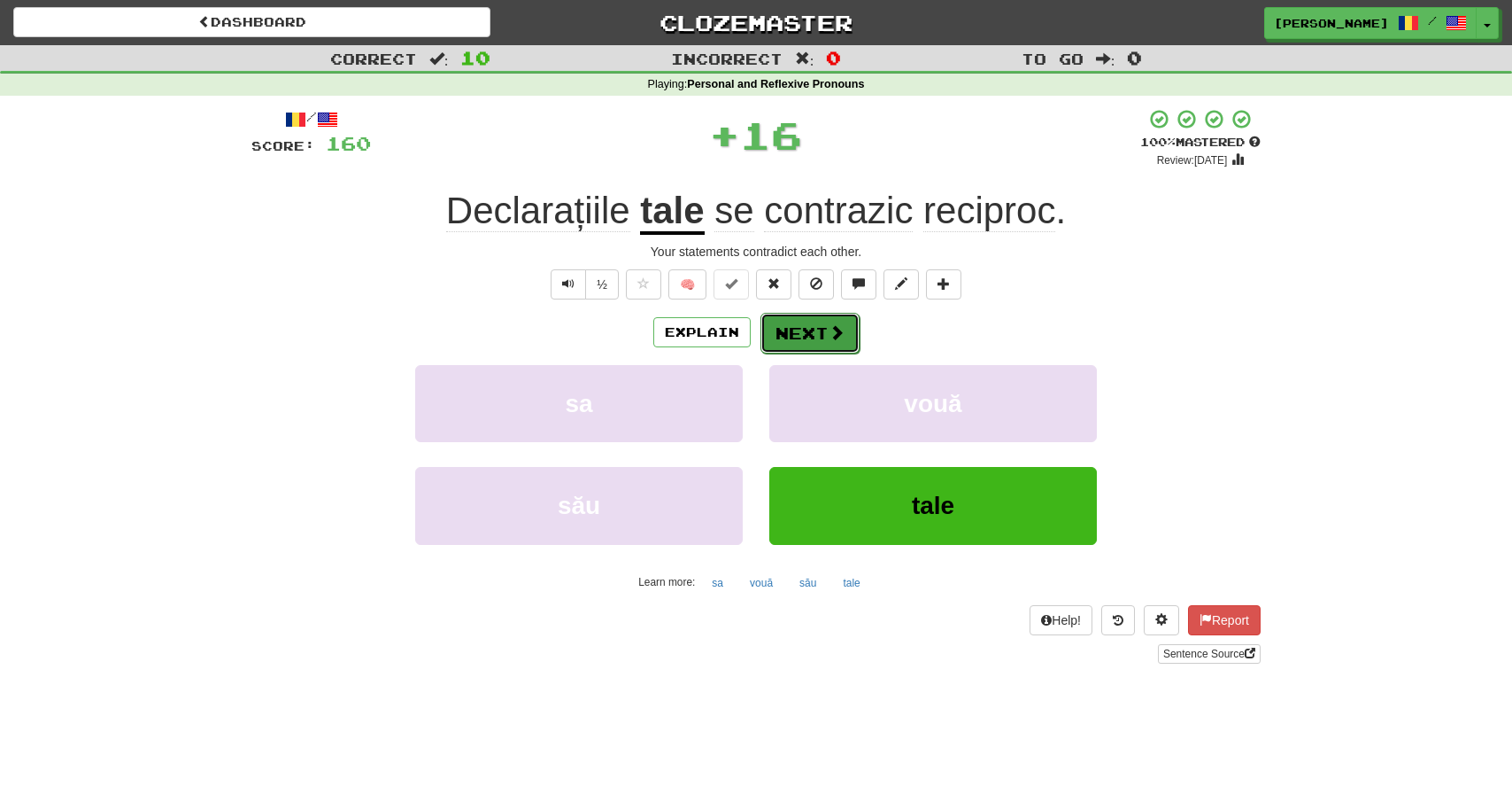
click at [819, 331] on button "Next" at bounding box center [810, 333] width 99 height 41
